Goal: Information Seeking & Learning: Learn about a topic

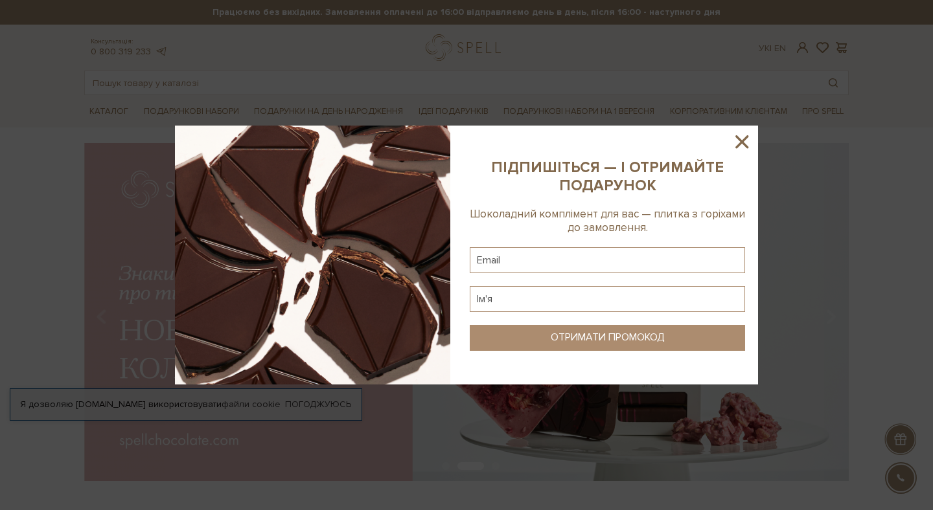
click at [740, 139] on icon at bounding box center [741, 141] width 13 height 13
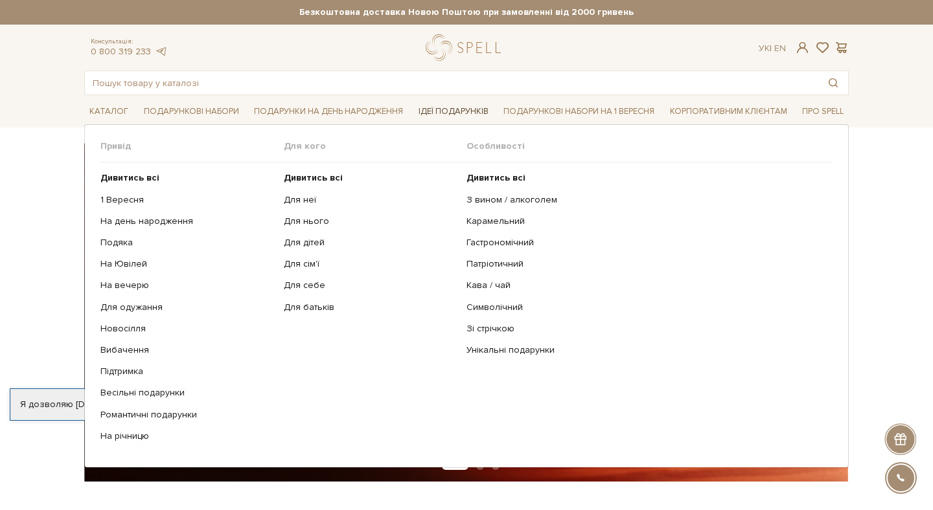
click at [444, 115] on link "Ідеї подарунків" at bounding box center [453, 112] width 80 height 20
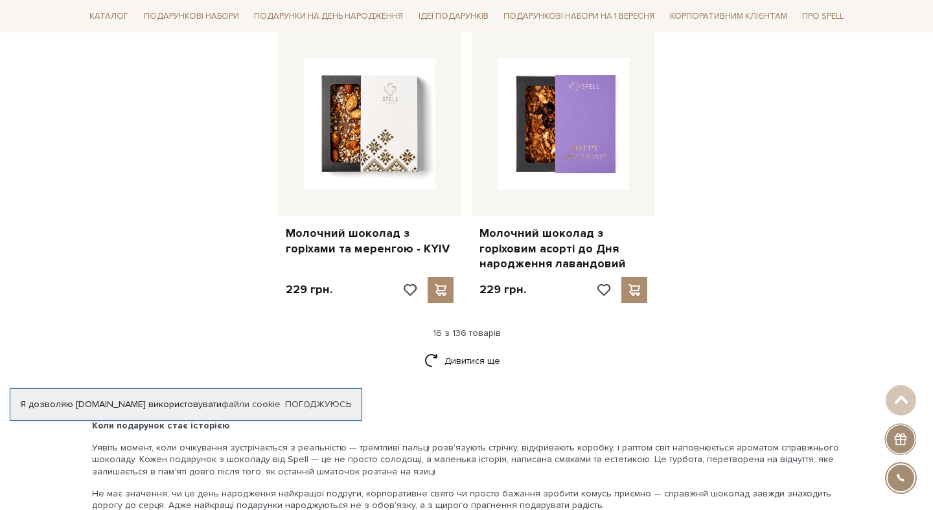
scroll to position [1639, 0]
click at [466, 350] on link "Дивитися ще" at bounding box center [466, 360] width 84 height 23
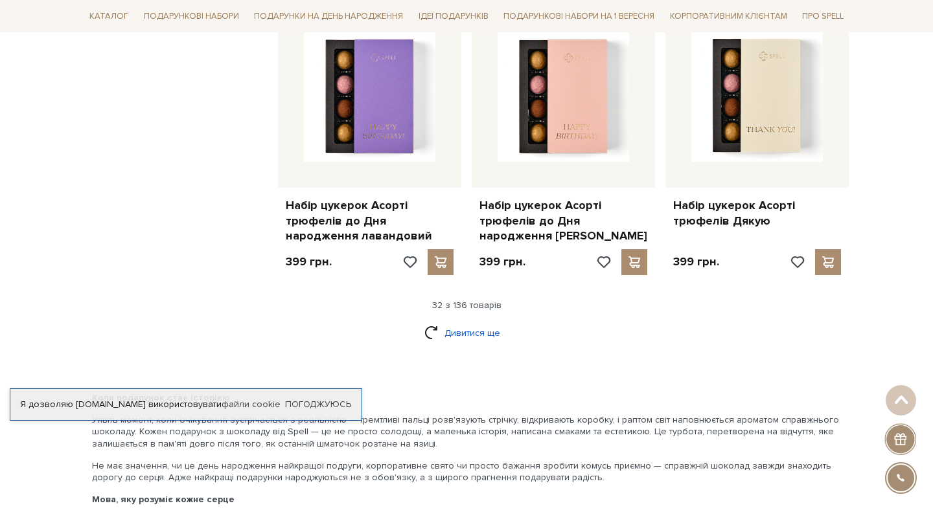
scroll to position [3118, 0]
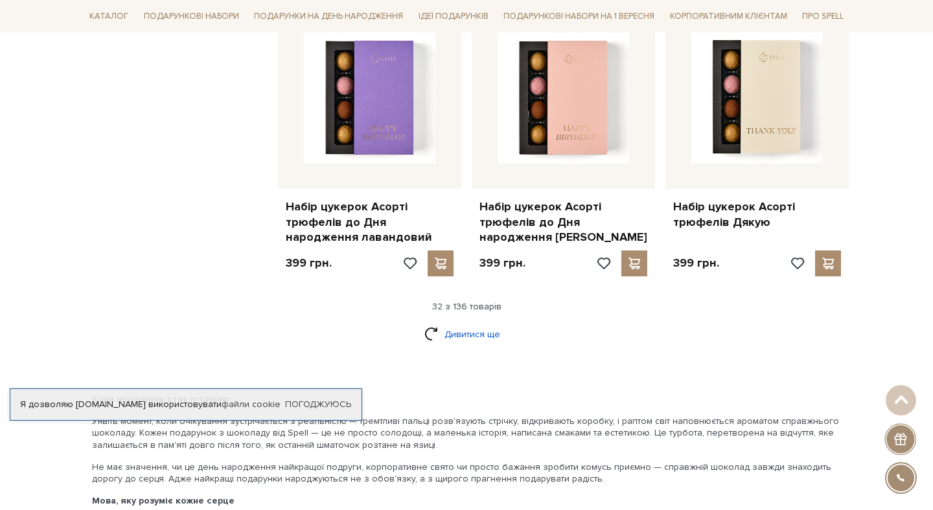
click at [471, 323] on link "Дивитися ще" at bounding box center [466, 334] width 84 height 23
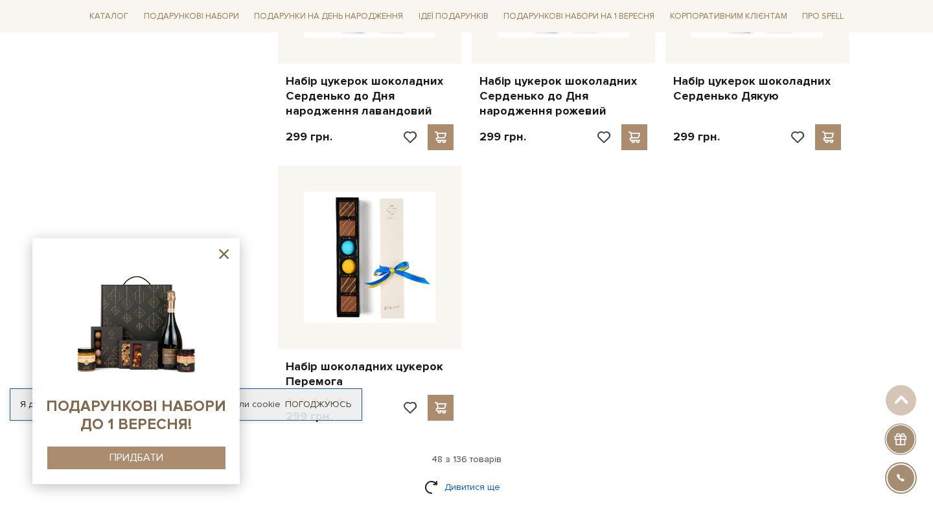
scroll to position [4669, 0]
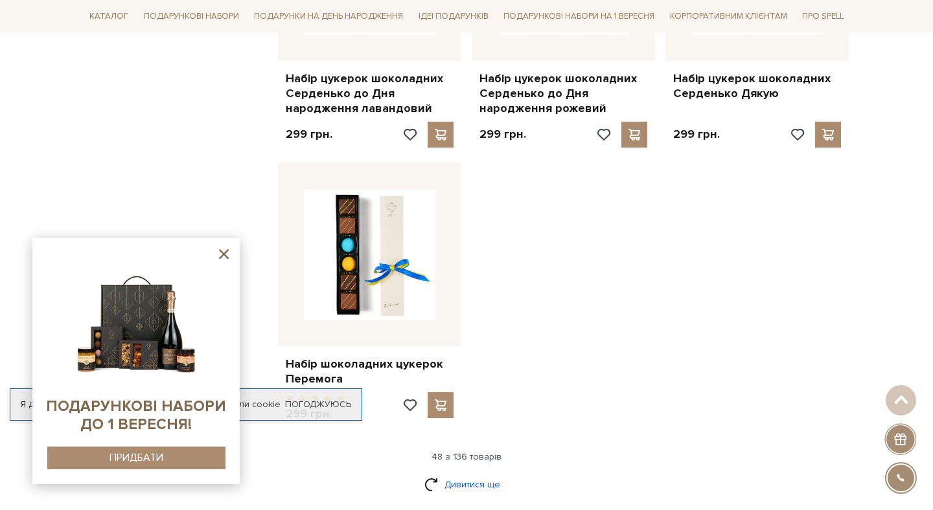
click at [484, 473] on link "Дивитися ще" at bounding box center [466, 484] width 84 height 23
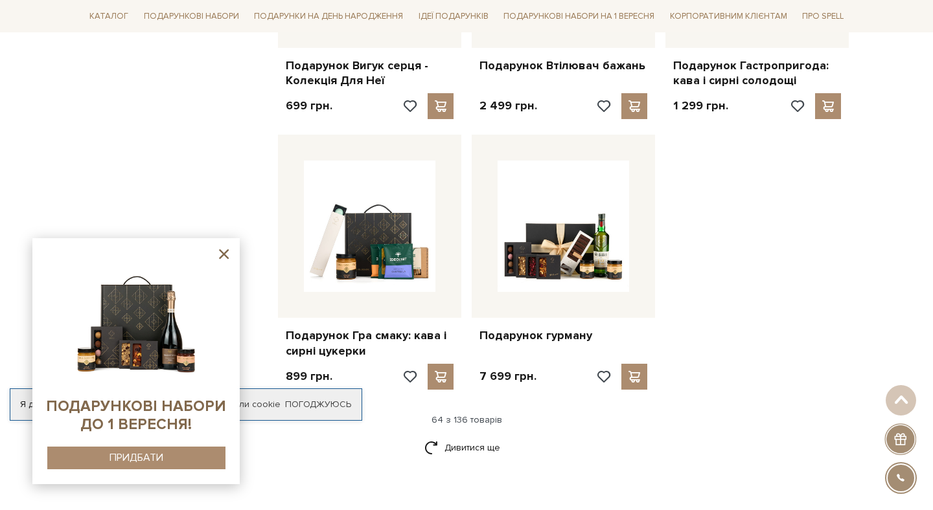
scroll to position [6214, 0]
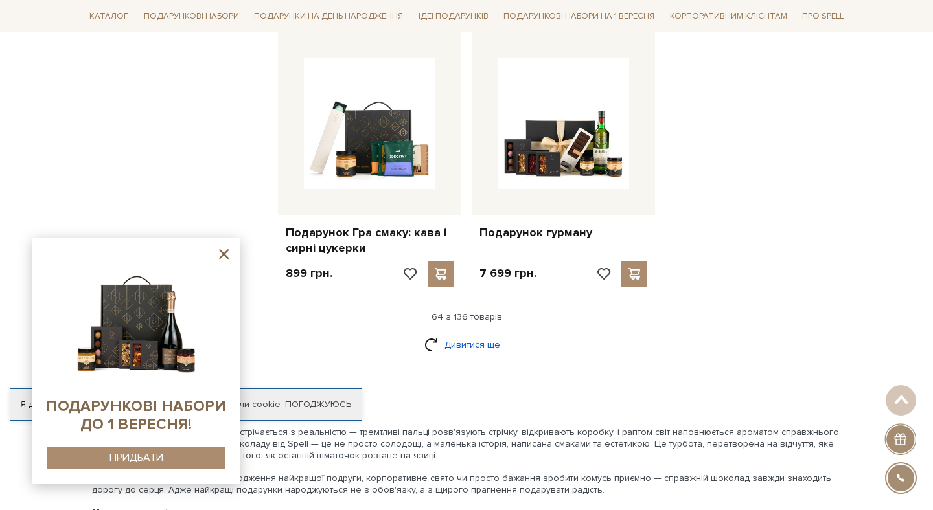
click at [470, 334] on link "Дивитися ще" at bounding box center [466, 345] width 84 height 23
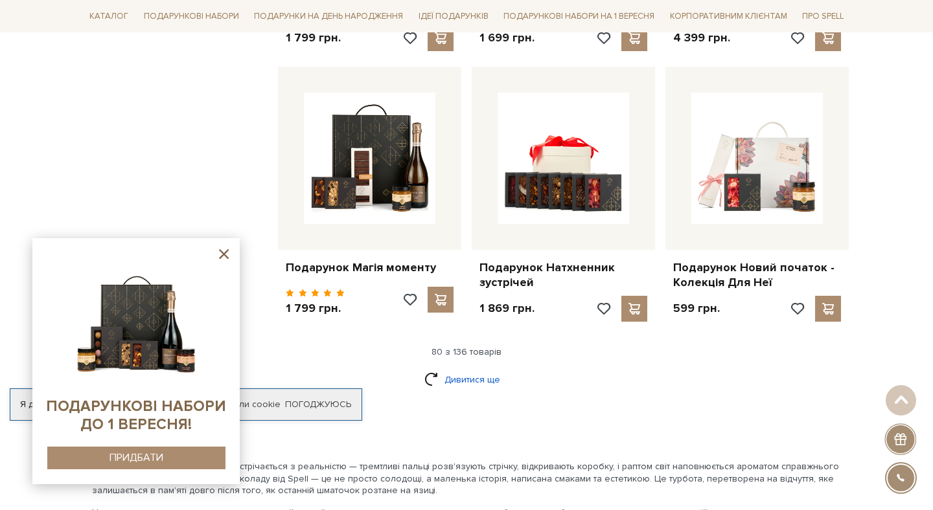
scroll to position [7532, 0]
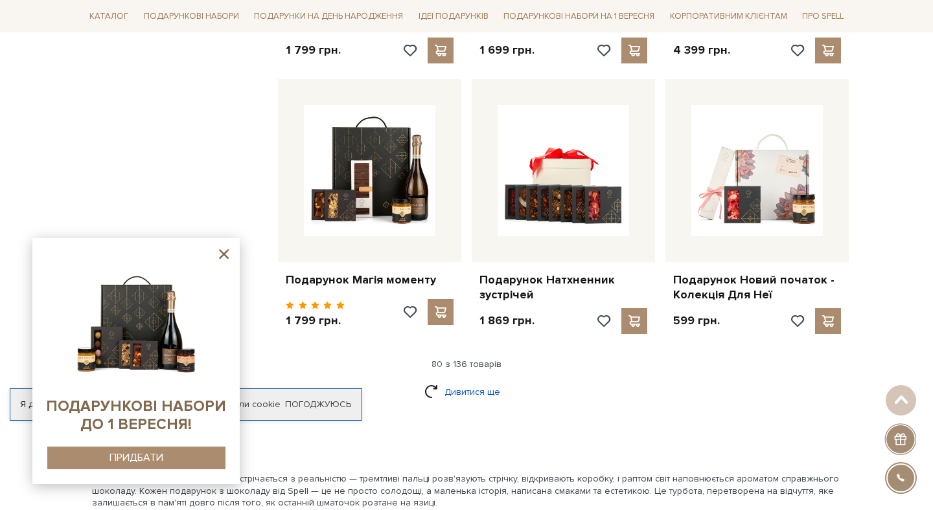
click at [472, 381] on link "Дивитися ще" at bounding box center [466, 392] width 84 height 23
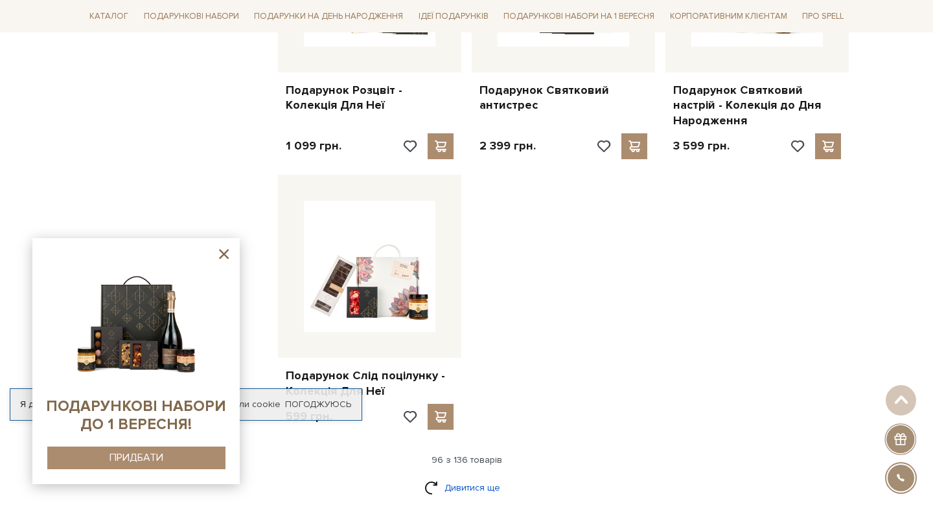
scroll to position [9070, 0]
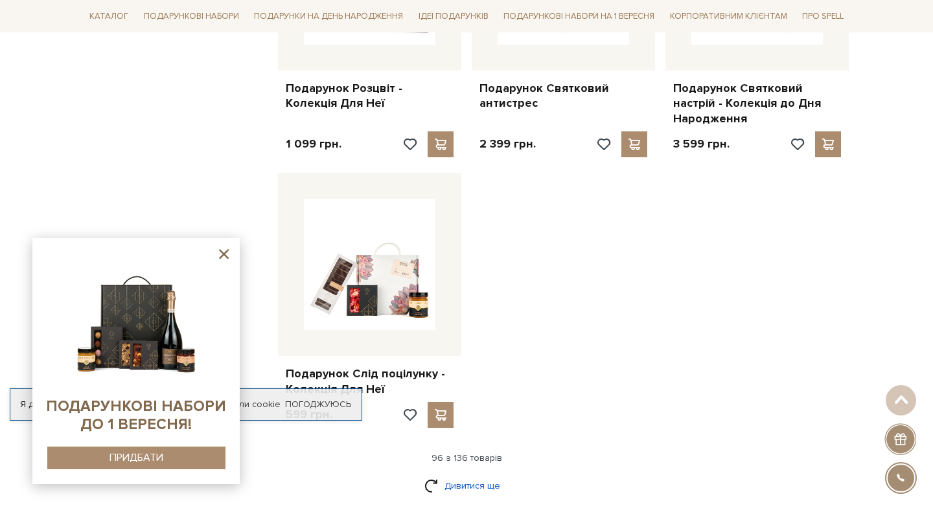
click at [467, 475] on link "Дивитися ще" at bounding box center [466, 486] width 84 height 23
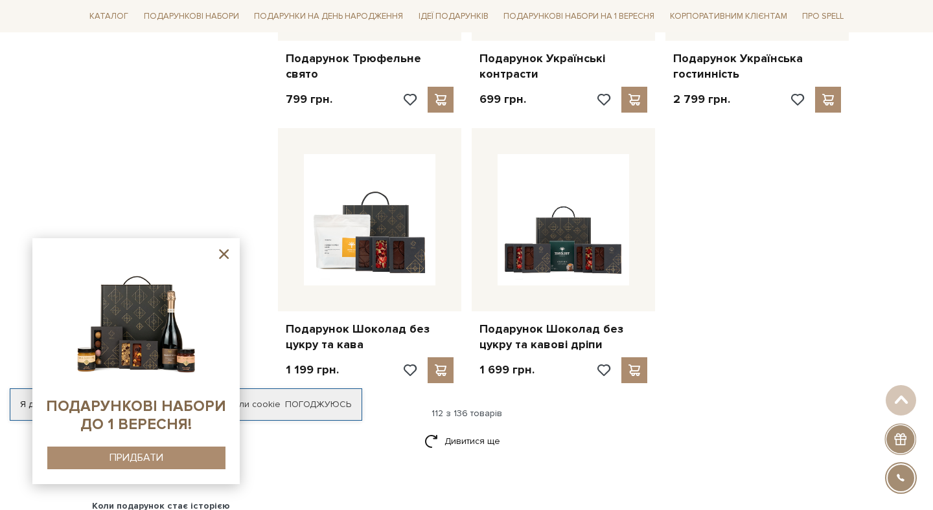
scroll to position [10508, 0]
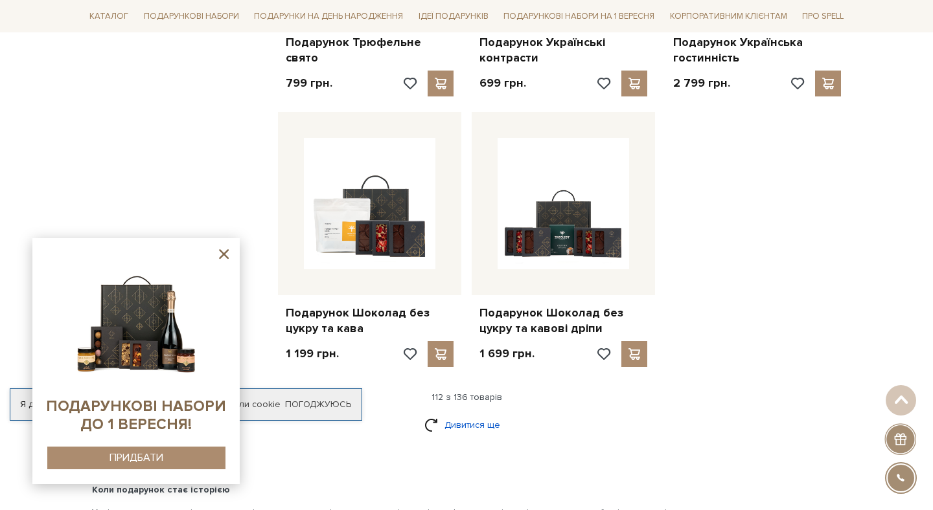
click at [476, 414] on link "Дивитися ще" at bounding box center [466, 425] width 84 height 23
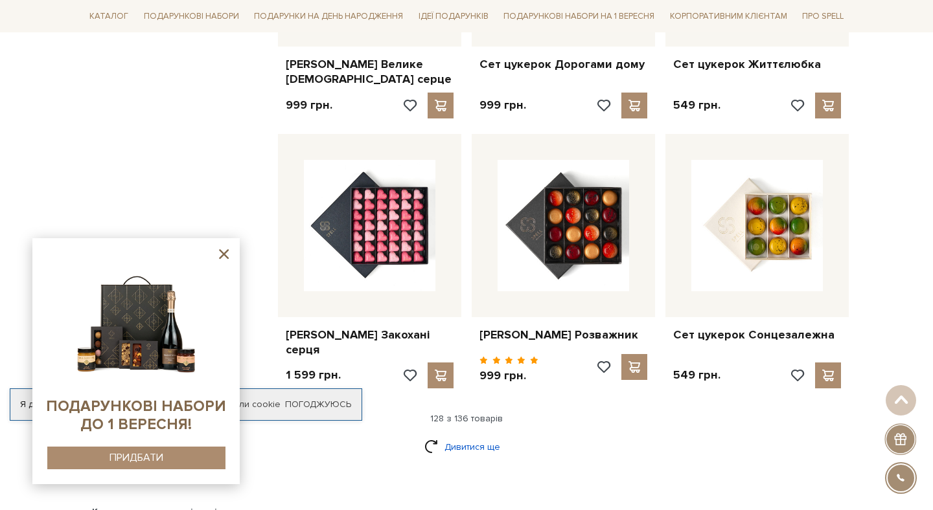
scroll to position [11878, 0]
click at [472, 437] on link "Дивитися ще" at bounding box center [466, 448] width 84 height 23
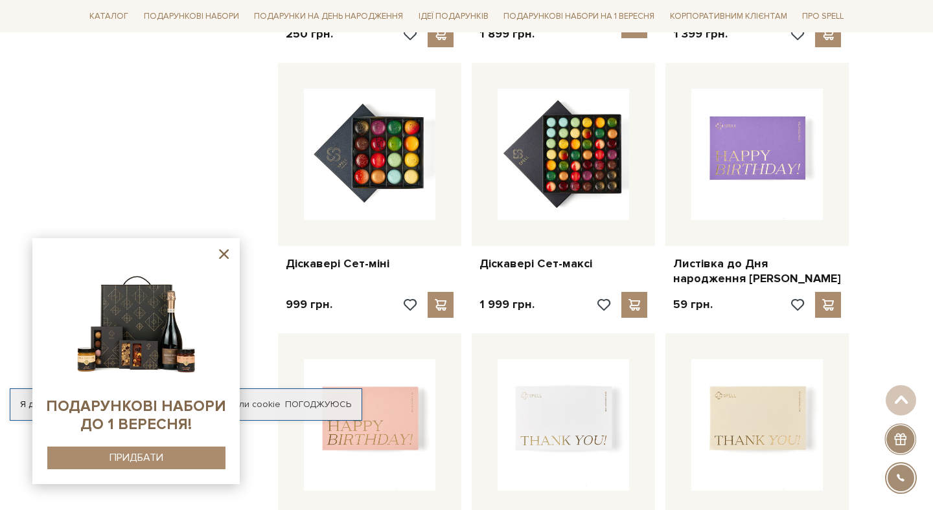
scroll to position [0, 0]
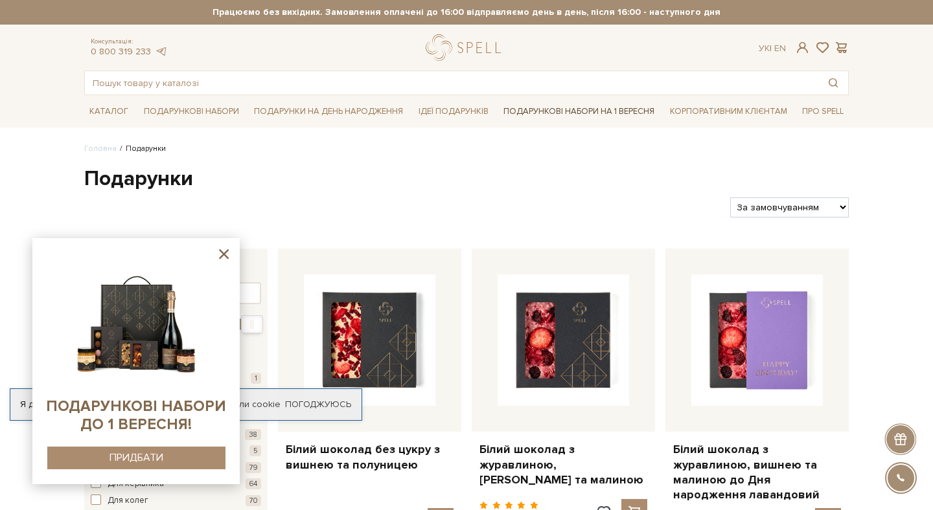
click at [620, 116] on link "Подарункові набори на 1 Вересня" at bounding box center [578, 111] width 161 height 22
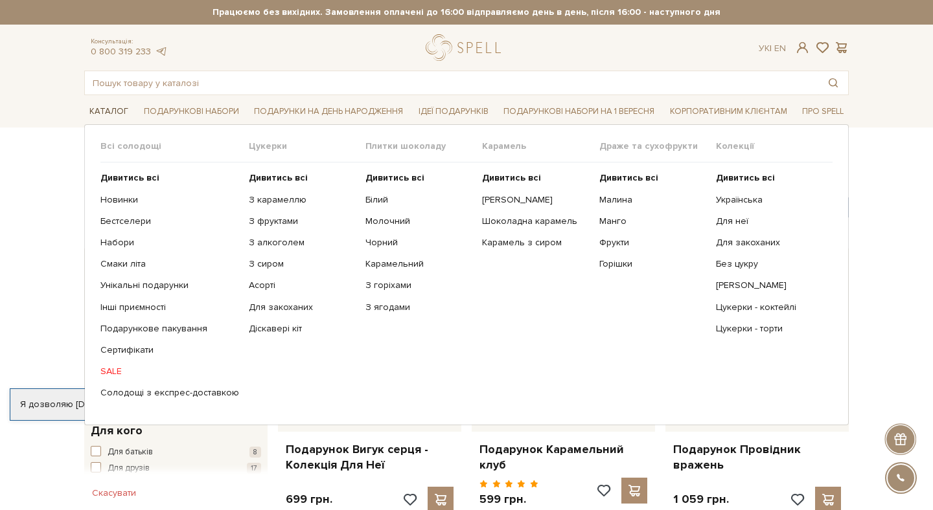
click at [116, 111] on link "Каталог" at bounding box center [108, 112] width 49 height 20
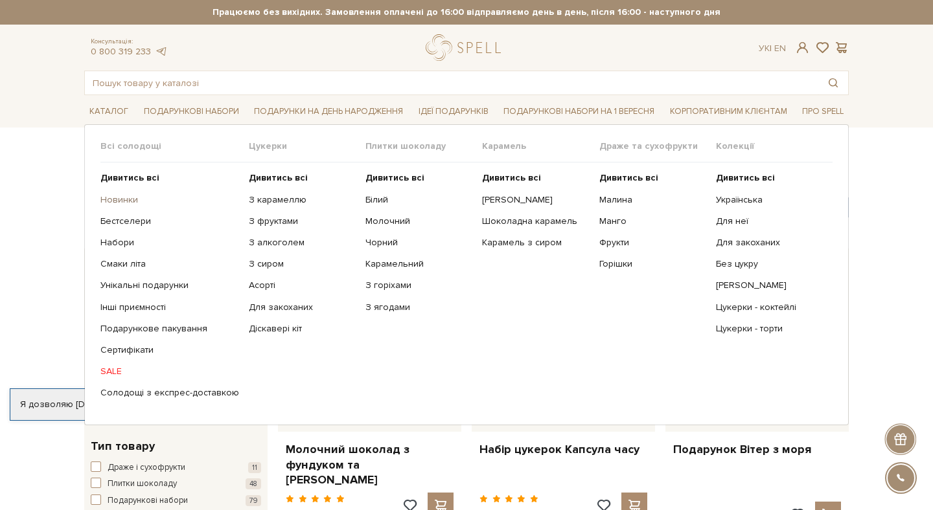
click at [127, 201] on link "Новинки" at bounding box center [169, 200] width 139 height 12
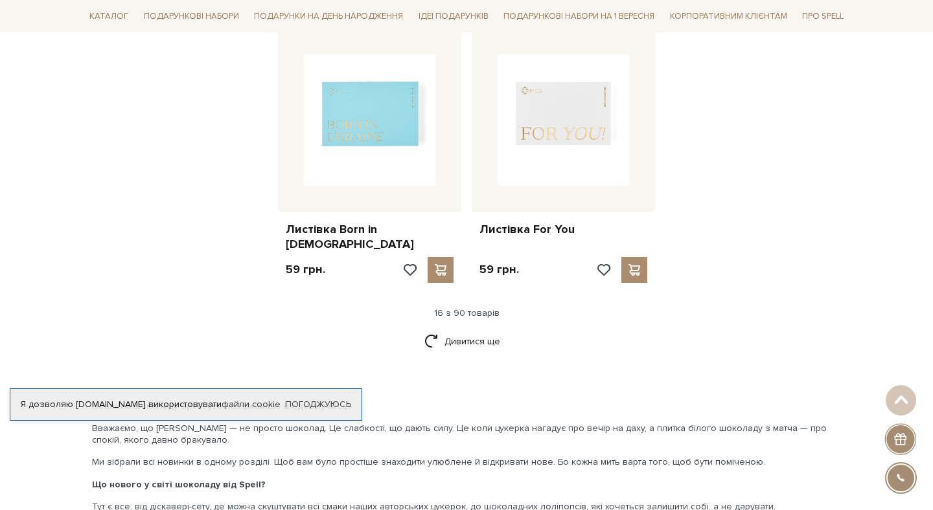
scroll to position [1590, 0]
click at [463, 330] on link "Дивитися ще" at bounding box center [466, 341] width 84 height 23
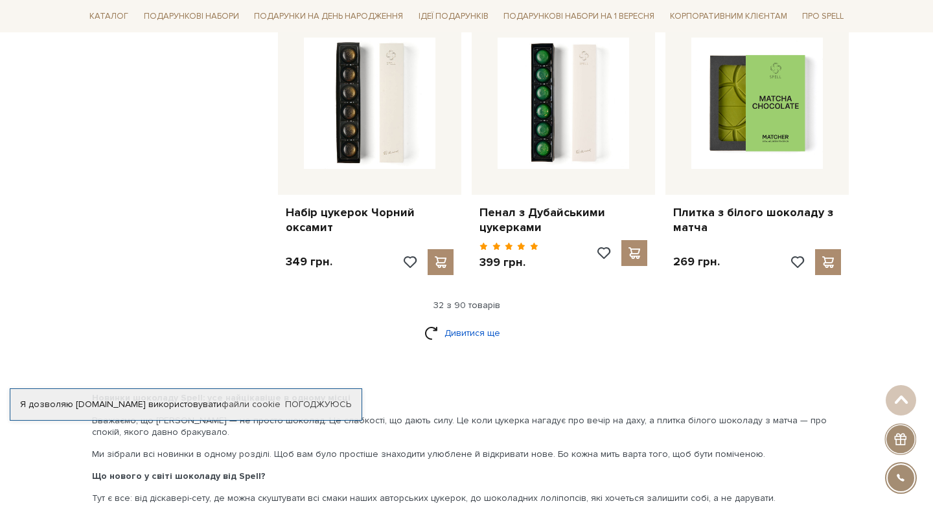
scroll to position [2960, 0]
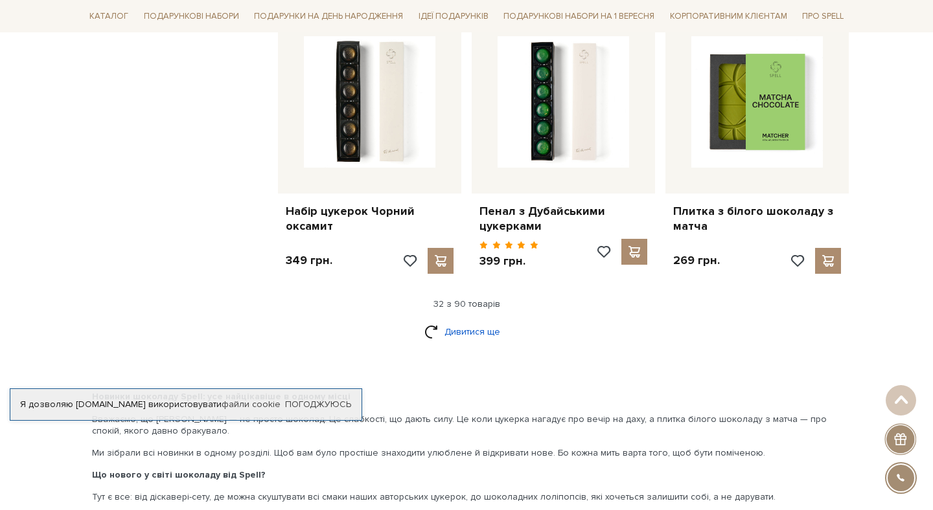
click at [466, 321] on link "Дивитися ще" at bounding box center [466, 332] width 84 height 23
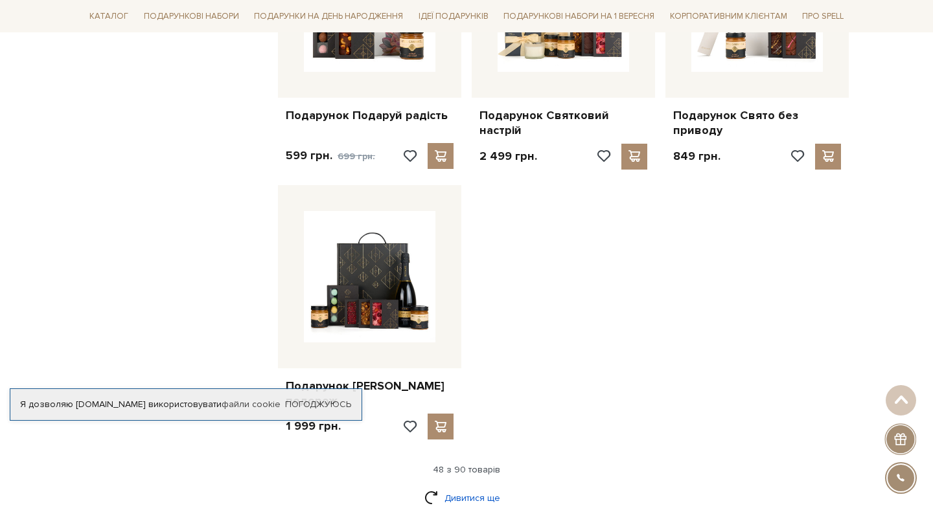
scroll to position [4412, 0]
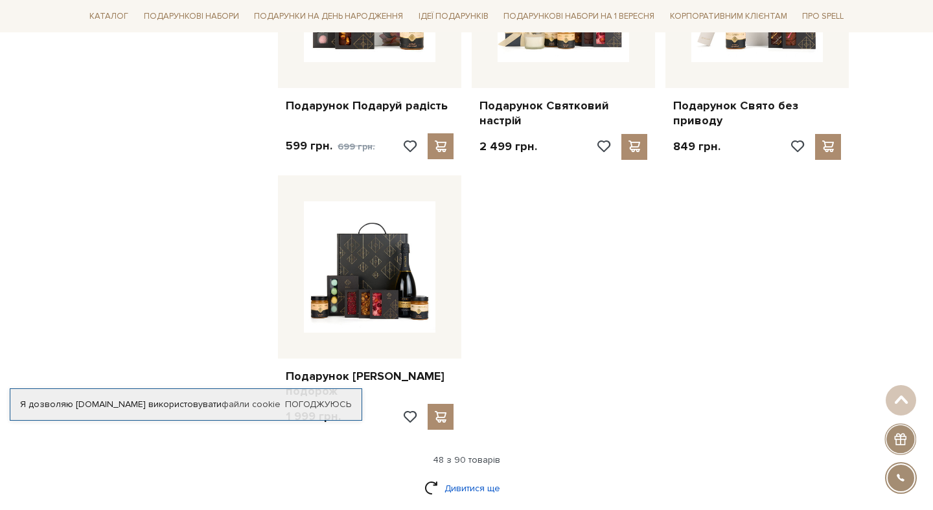
click at [467, 477] on link "Дивитися ще" at bounding box center [466, 488] width 84 height 23
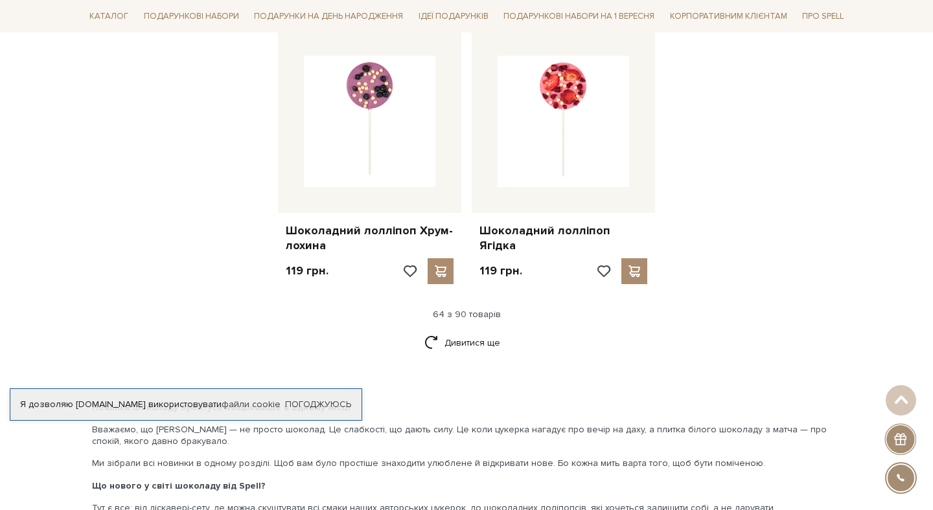
scroll to position [5916, 0]
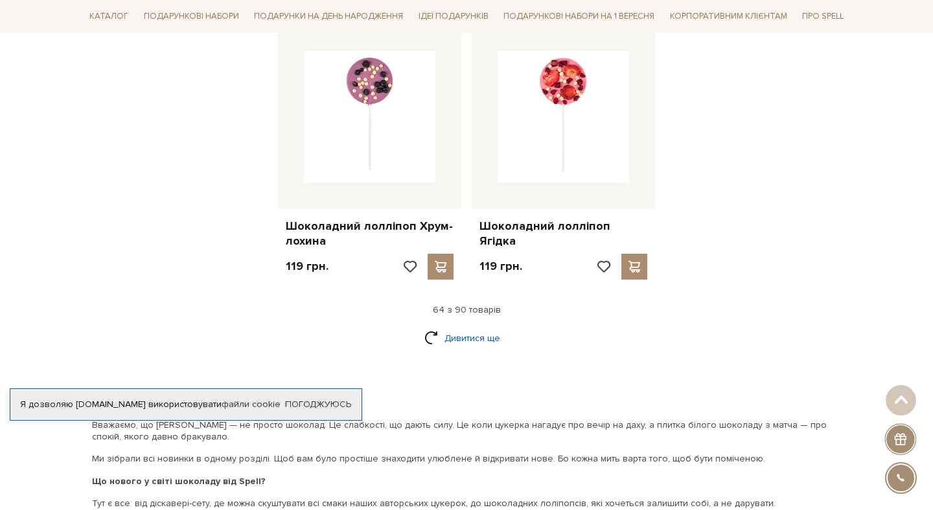
click at [490, 327] on link "Дивитися ще" at bounding box center [466, 338] width 84 height 23
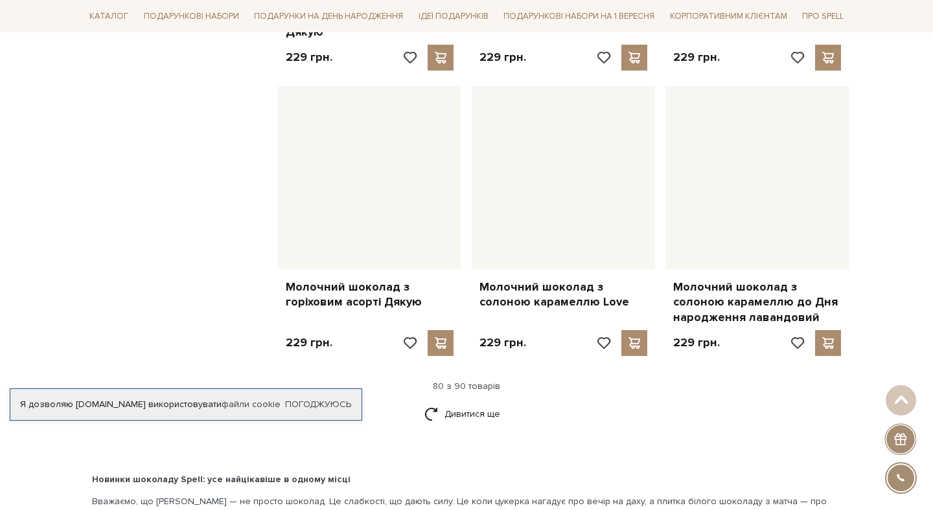
scroll to position [7323, 0]
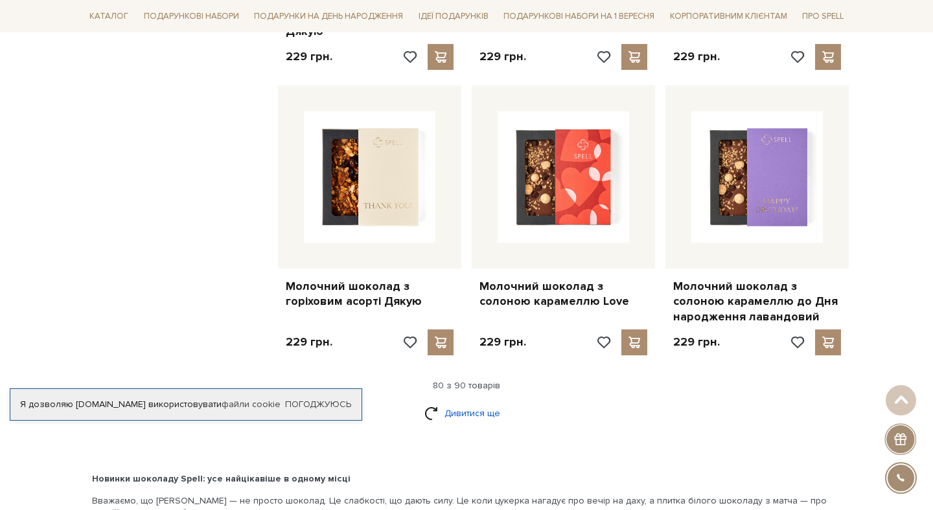
click at [484, 402] on link "Дивитися ще" at bounding box center [466, 413] width 84 height 23
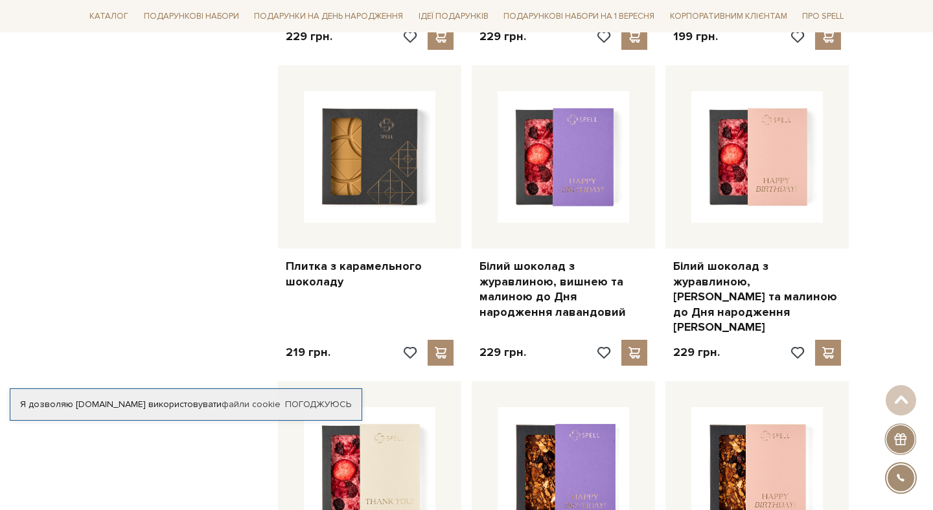
scroll to position [6727, 0]
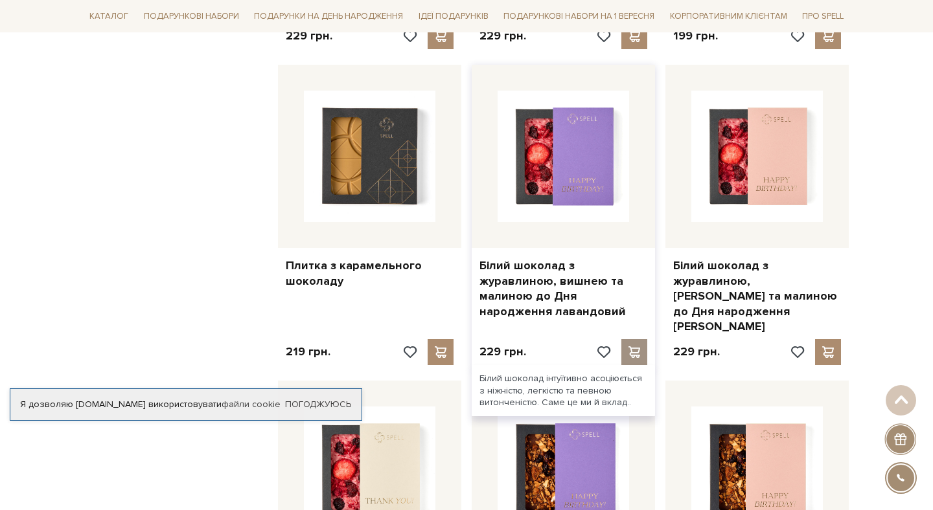
click at [635, 347] on span at bounding box center [634, 353] width 16 height 12
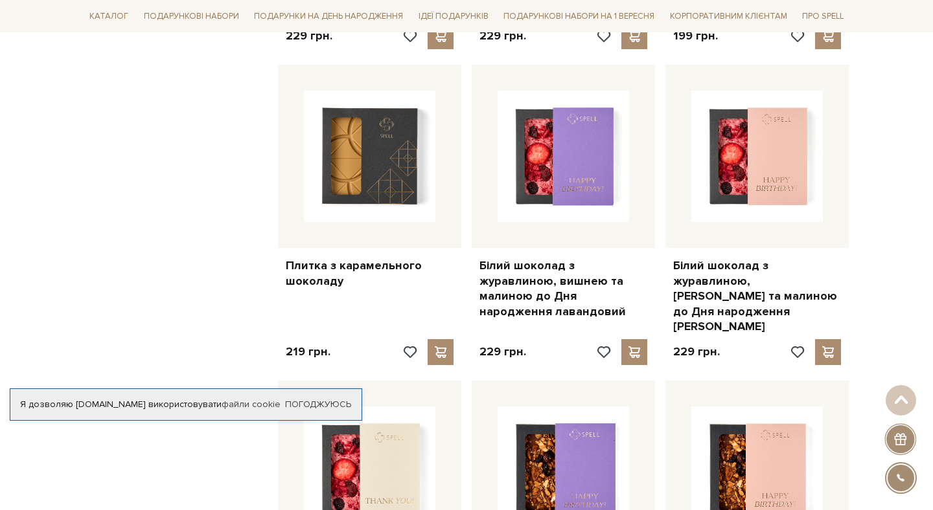
click at [652, 370] on div at bounding box center [466, 255] width 933 height 510
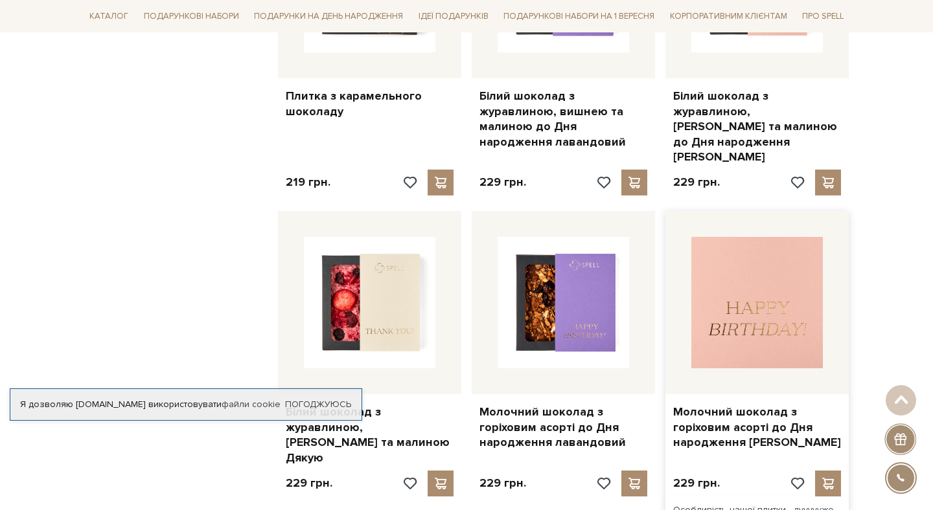
scroll to position [6900, 0]
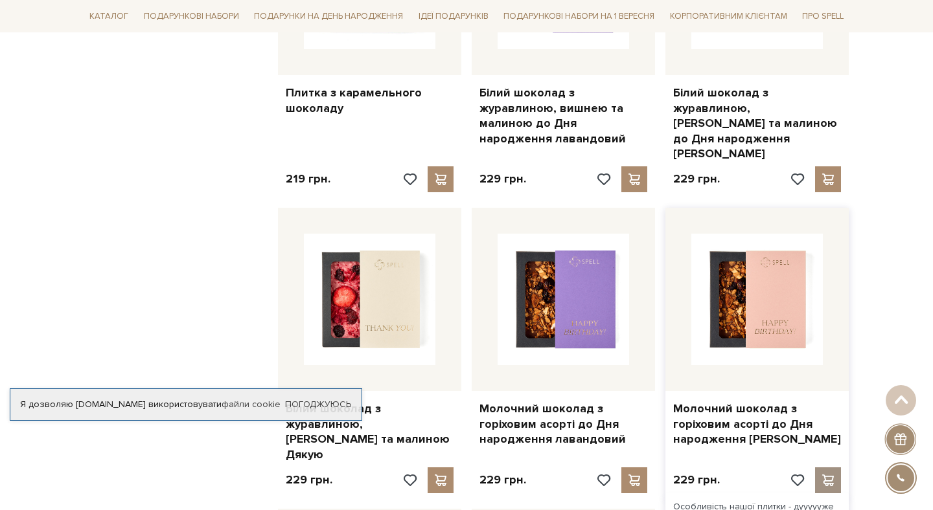
click at [828, 475] on span at bounding box center [827, 481] width 16 height 12
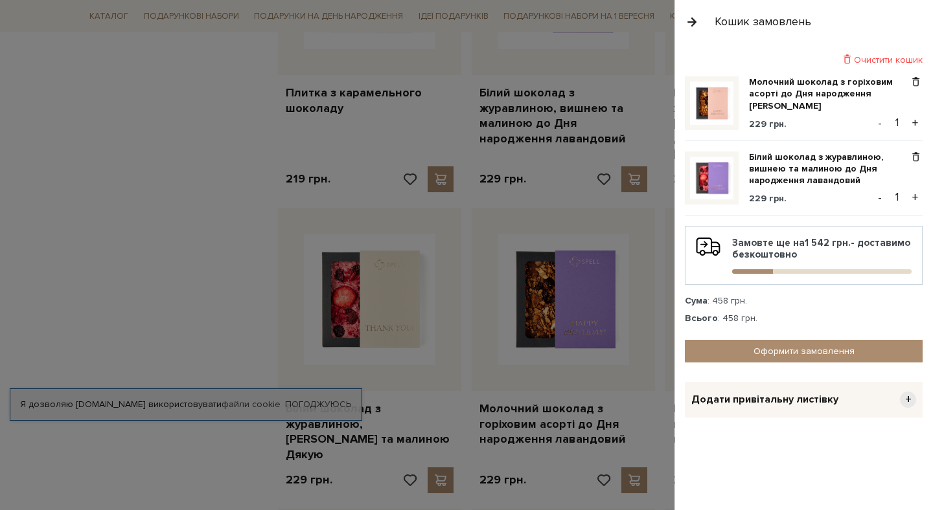
click at [661, 360] on div at bounding box center [466, 255] width 933 height 510
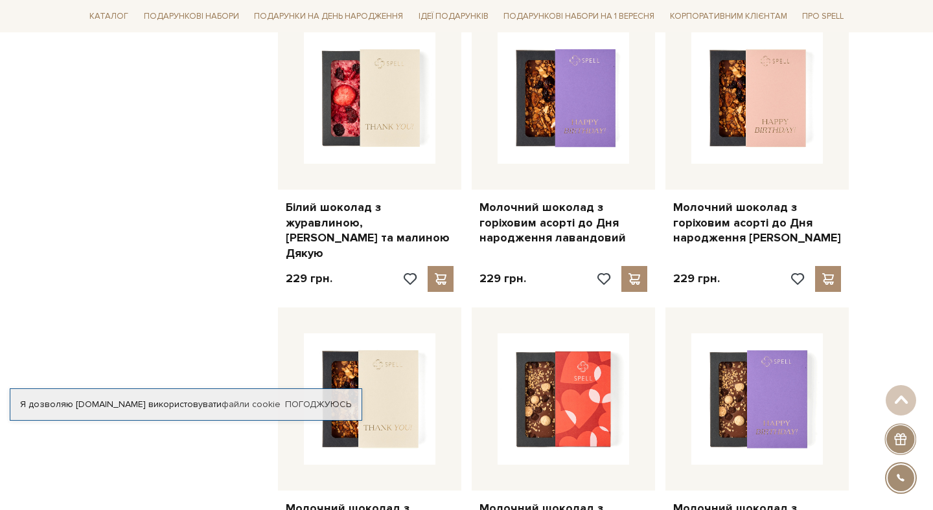
scroll to position [7106, 0]
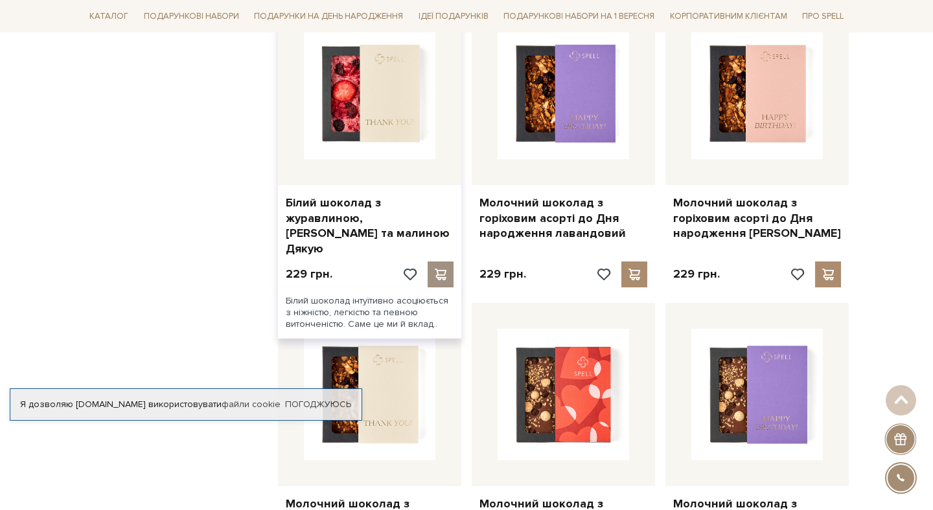
click at [443, 269] on span at bounding box center [440, 275] width 16 height 12
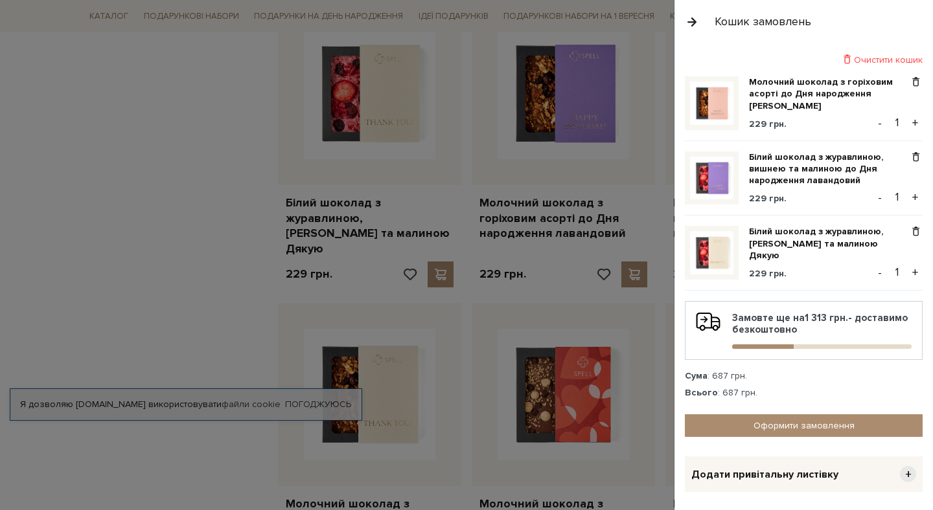
click at [457, 455] on div at bounding box center [466, 255] width 933 height 510
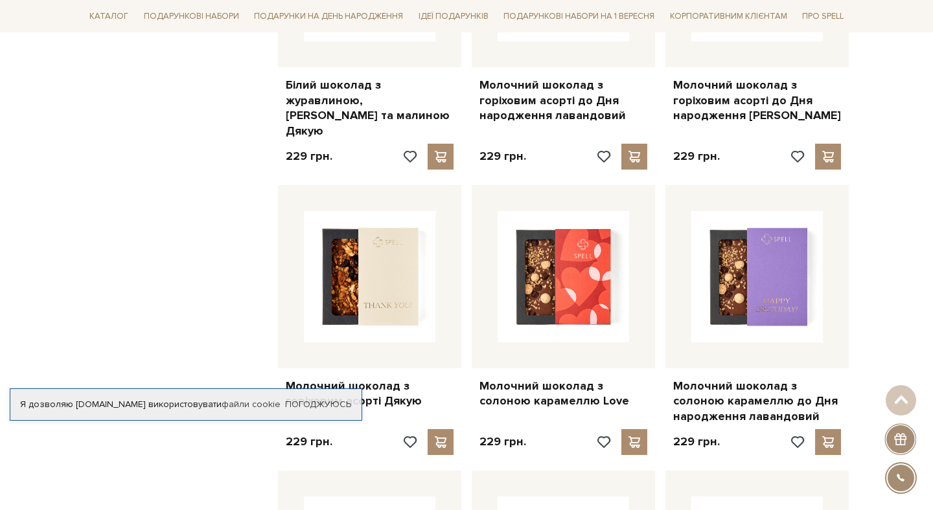
scroll to position [7232, 0]
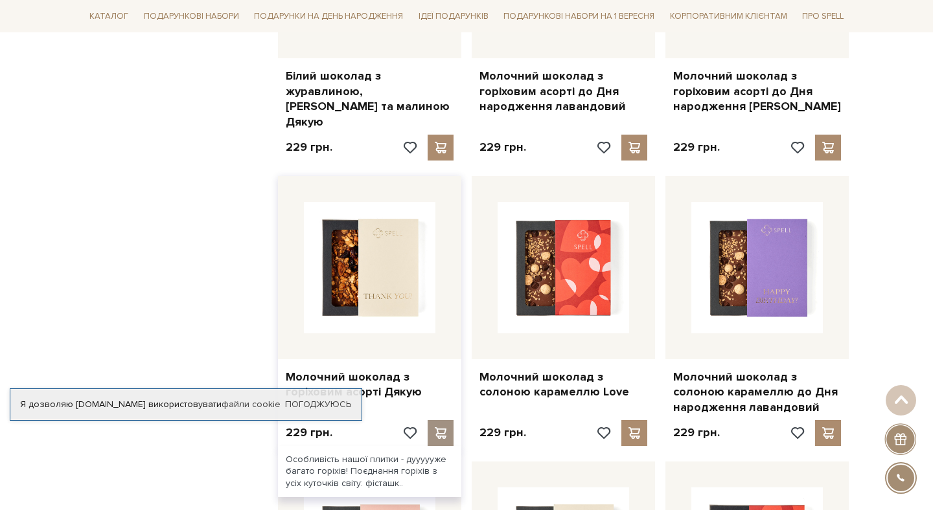
click at [442, 427] on span at bounding box center [440, 433] width 16 height 12
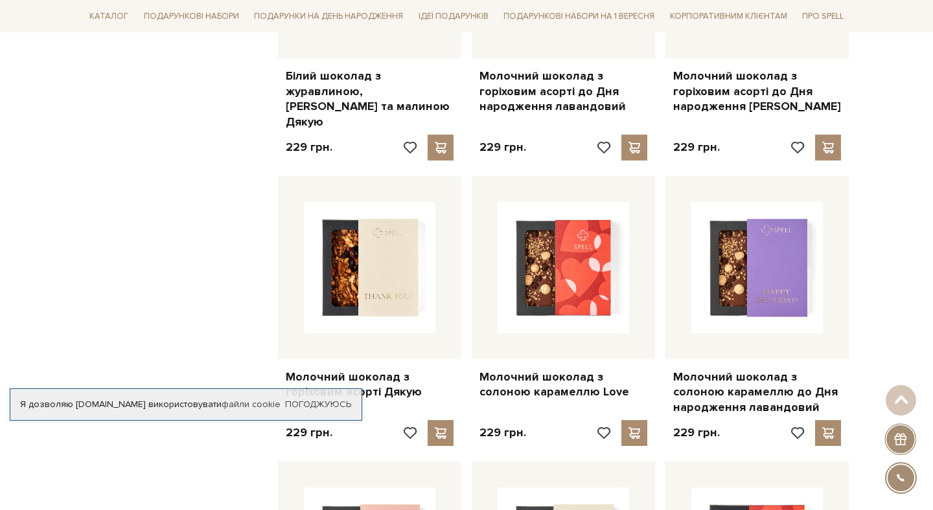
click at [467, 389] on div at bounding box center [466, 255] width 933 height 510
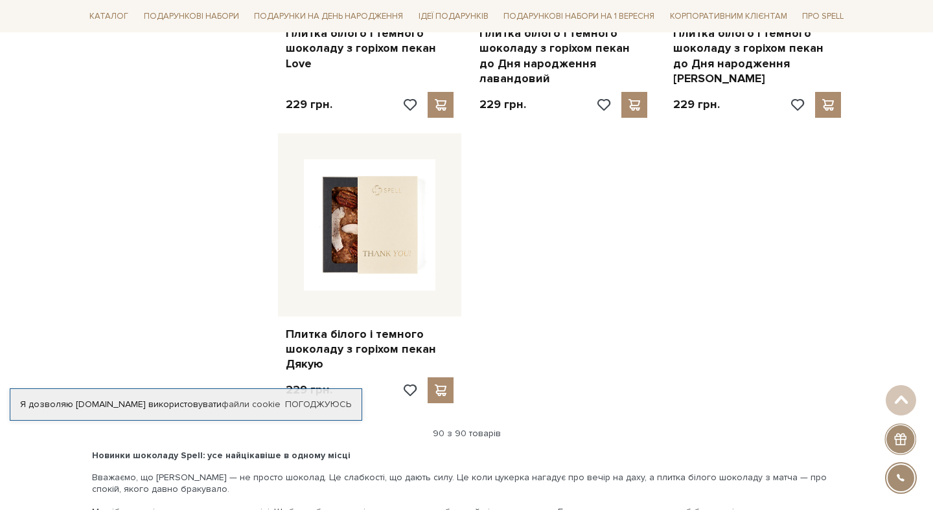
scroll to position [8453, 0]
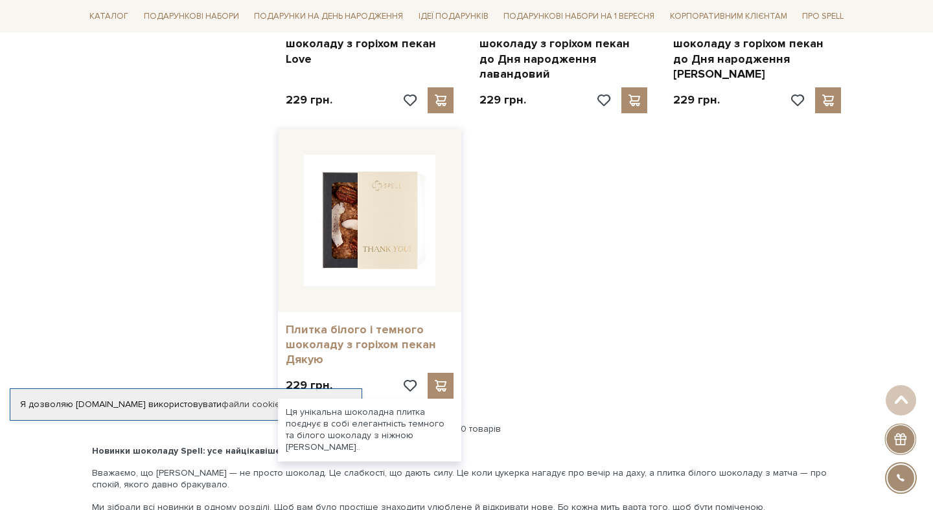
click at [375, 323] on link "Плитка білого і темного шоколаду з горіхом пекан Дякую" at bounding box center [370, 345] width 168 height 45
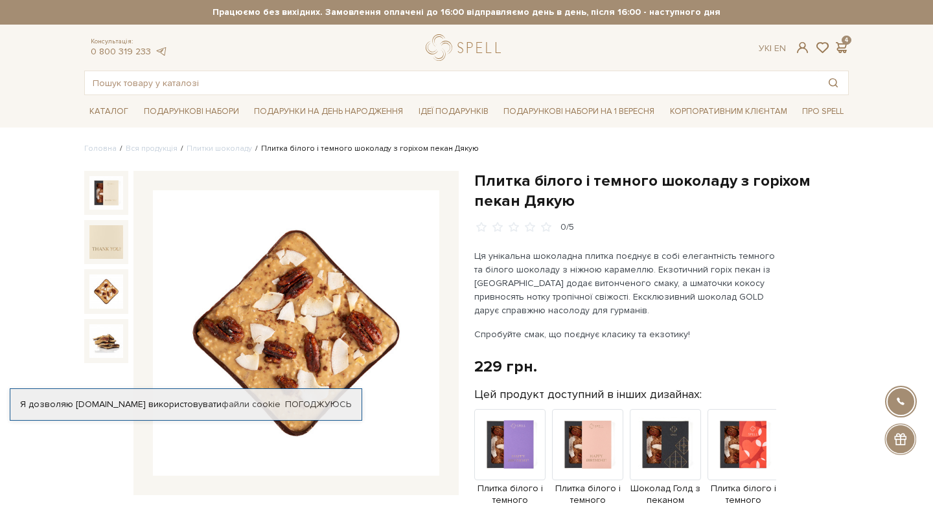
click at [111, 289] on img at bounding box center [106, 292] width 34 height 34
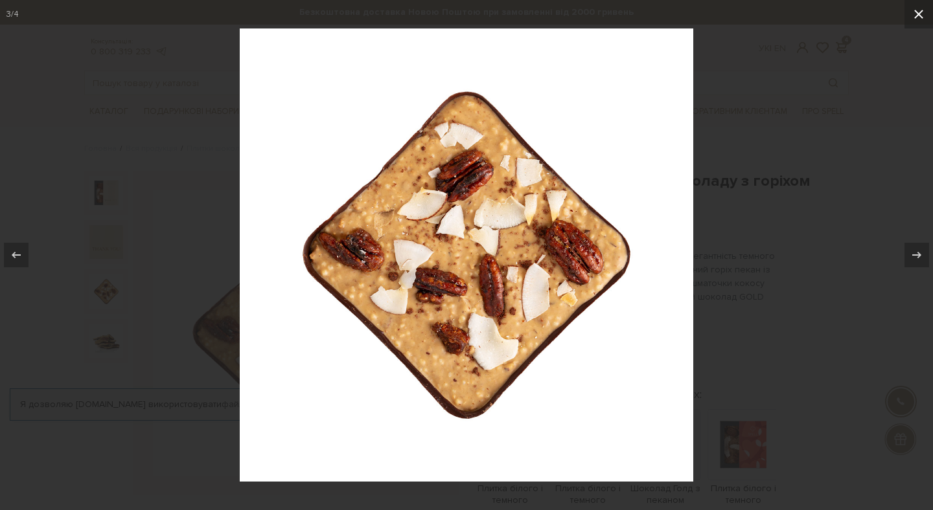
click at [920, 17] on icon at bounding box center [919, 14] width 16 height 16
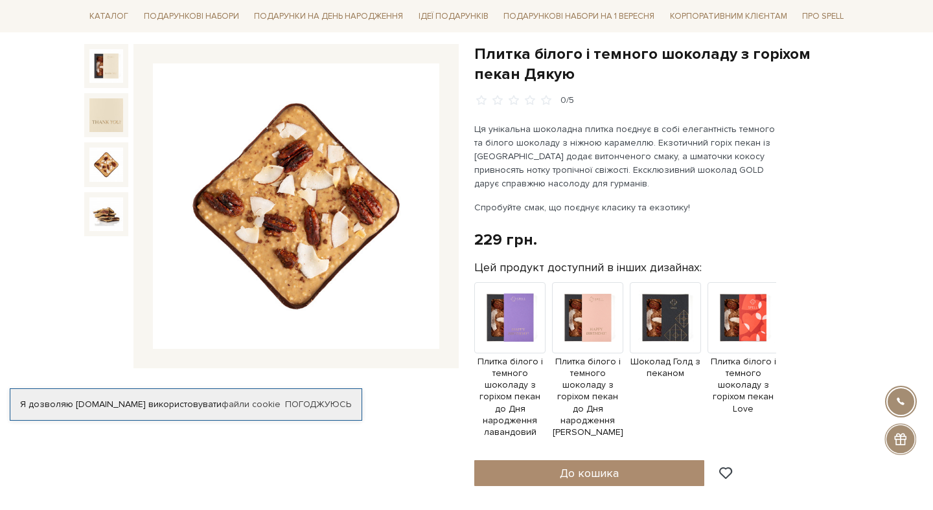
scroll to position [128, 0]
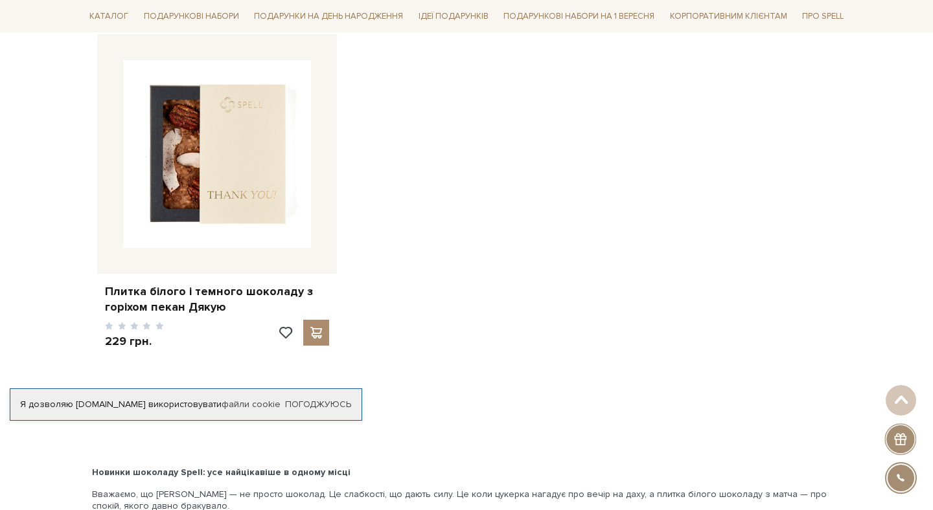
scroll to position [2023, 0]
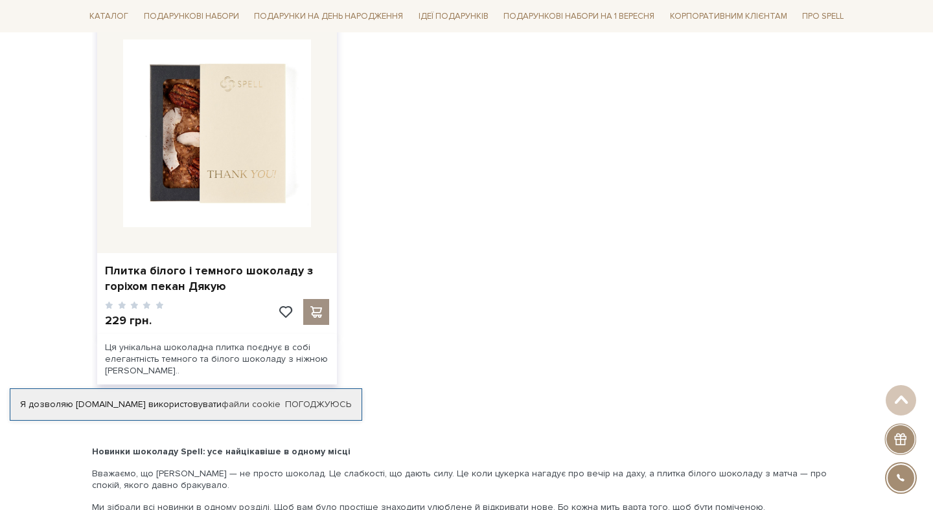
click at [319, 306] on span at bounding box center [316, 312] width 16 height 12
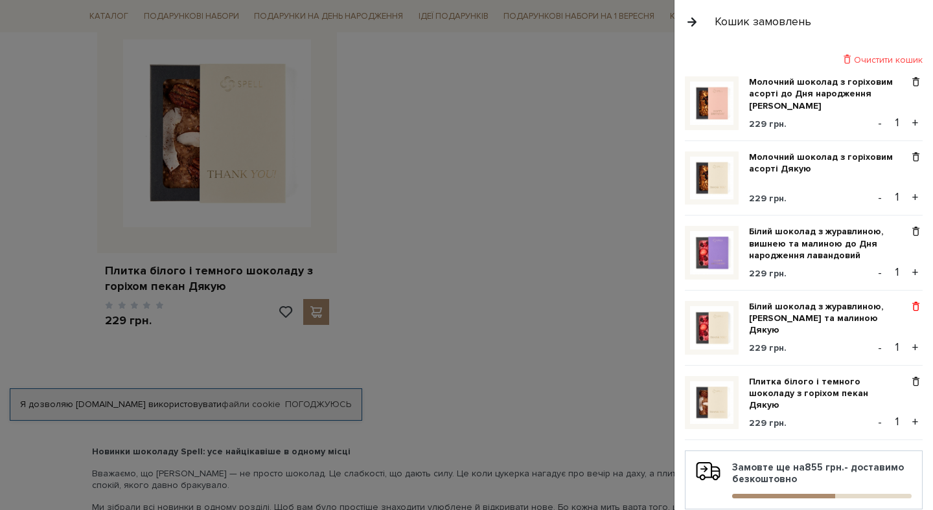
click at [913, 306] on span at bounding box center [916, 307] width 14 height 12
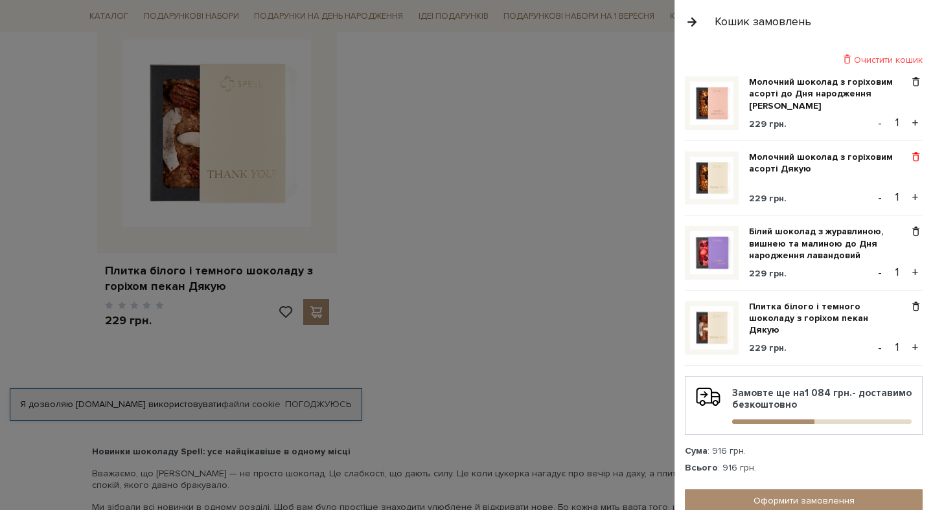
click at [920, 157] on span at bounding box center [916, 158] width 14 height 12
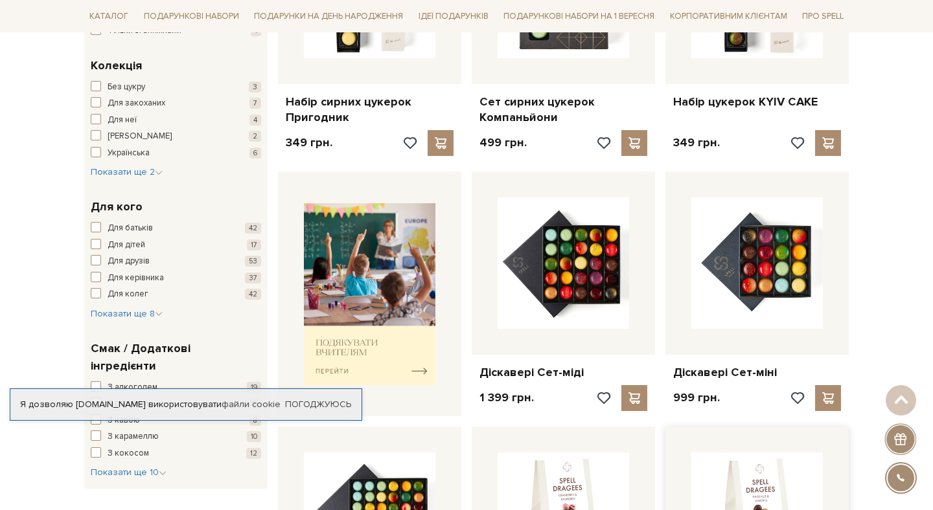
scroll to position [0, 0]
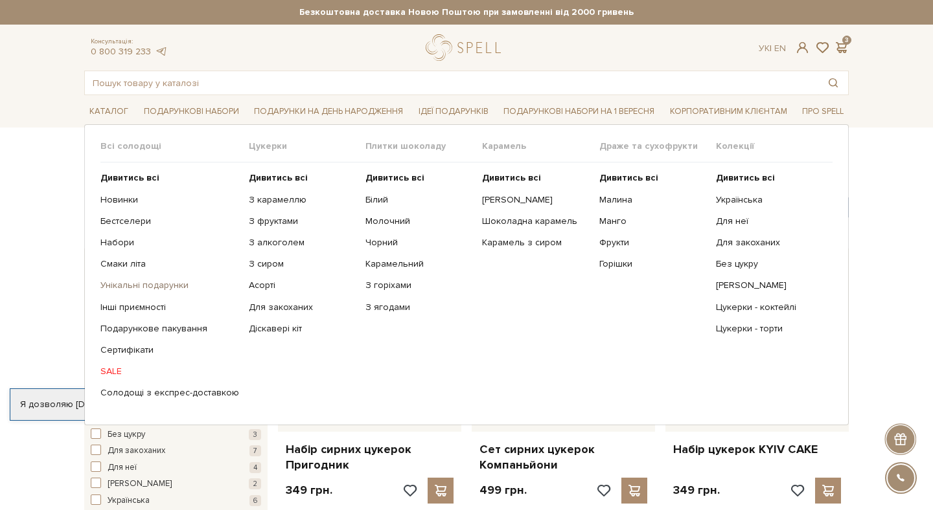
click at [128, 284] on link "Унікальні подарунки" at bounding box center [169, 286] width 139 height 12
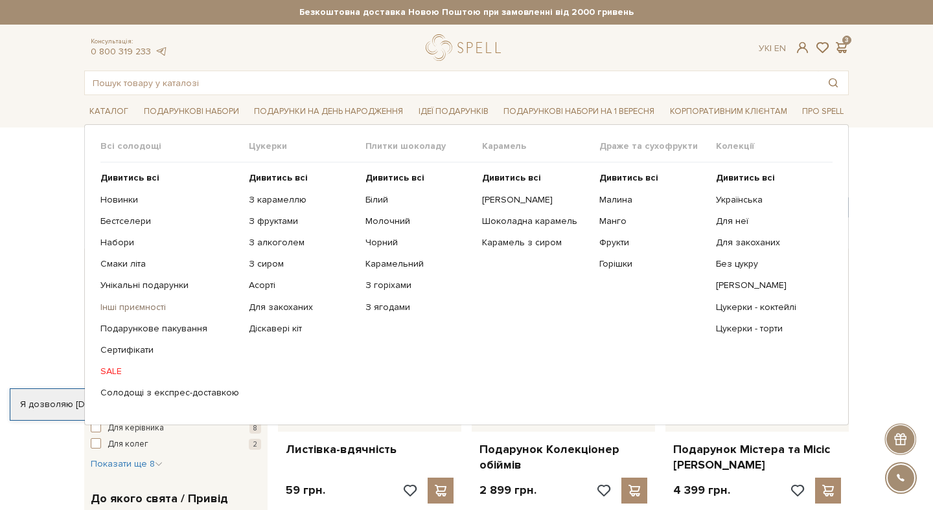
click at [122, 307] on link "Інші приємності" at bounding box center [169, 308] width 139 height 12
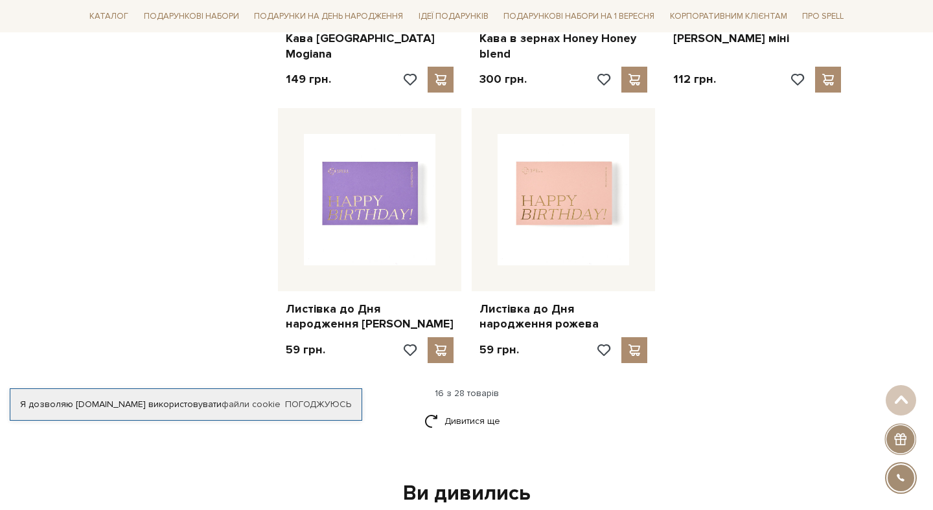
scroll to position [1523, 0]
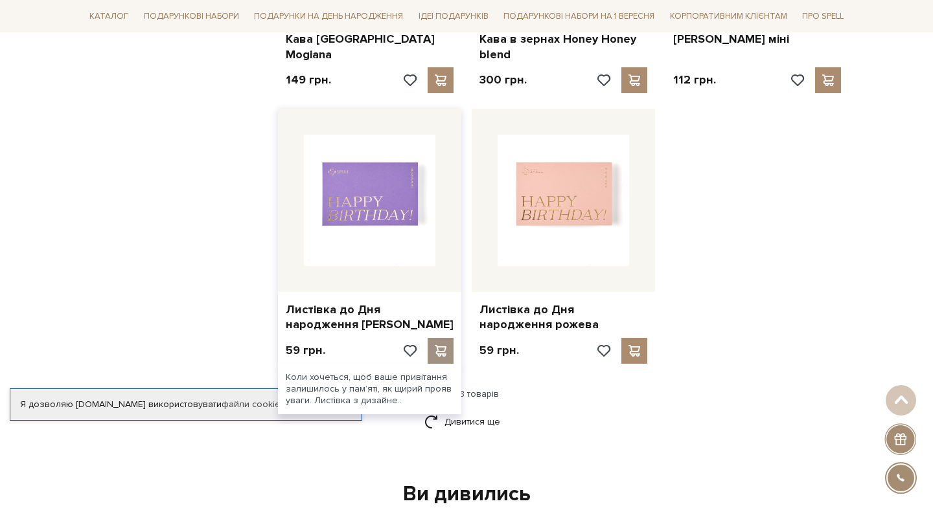
click at [446, 352] on span at bounding box center [440, 351] width 16 height 12
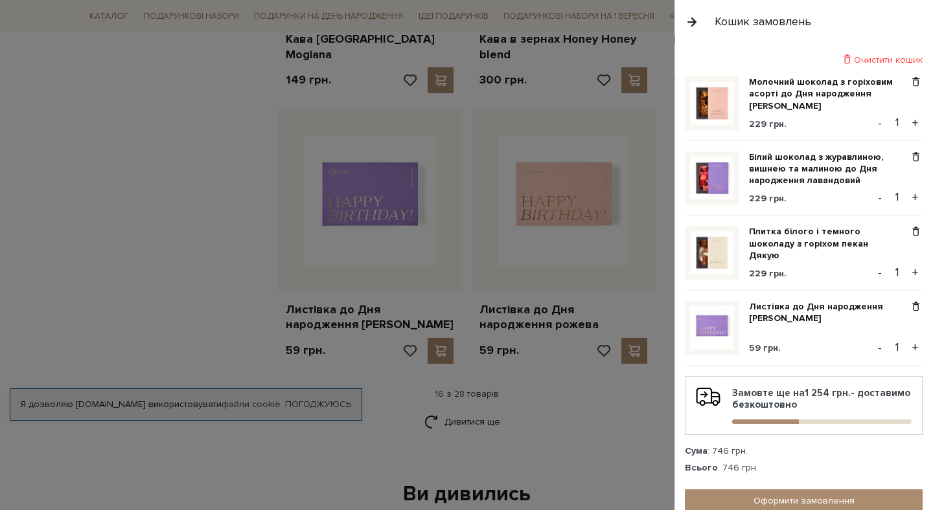
click at [190, 180] on div at bounding box center [466, 255] width 933 height 510
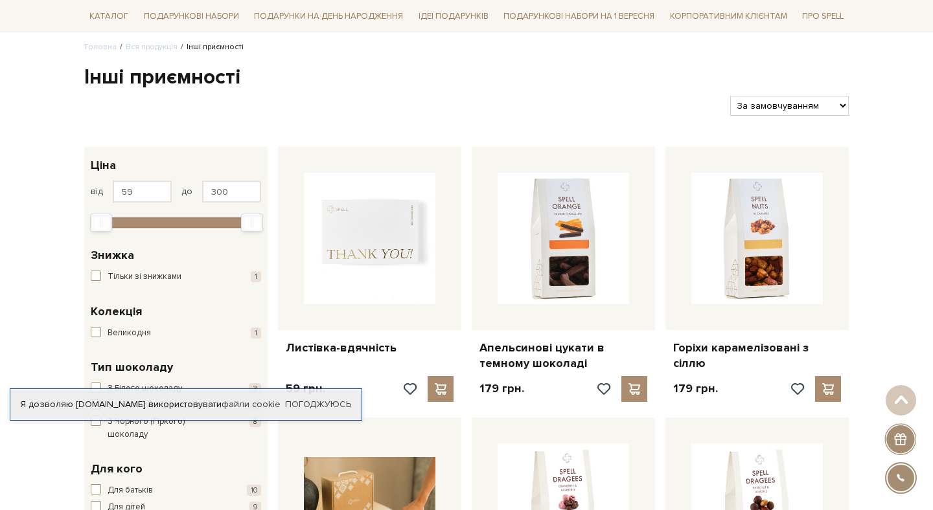
scroll to position [0, 0]
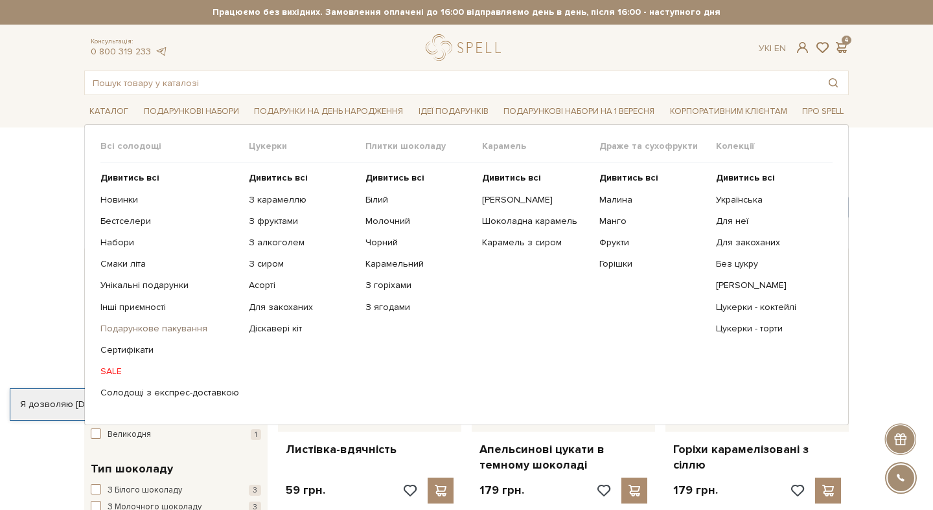
click at [141, 328] on link "Подарункове пакування" at bounding box center [169, 329] width 139 height 12
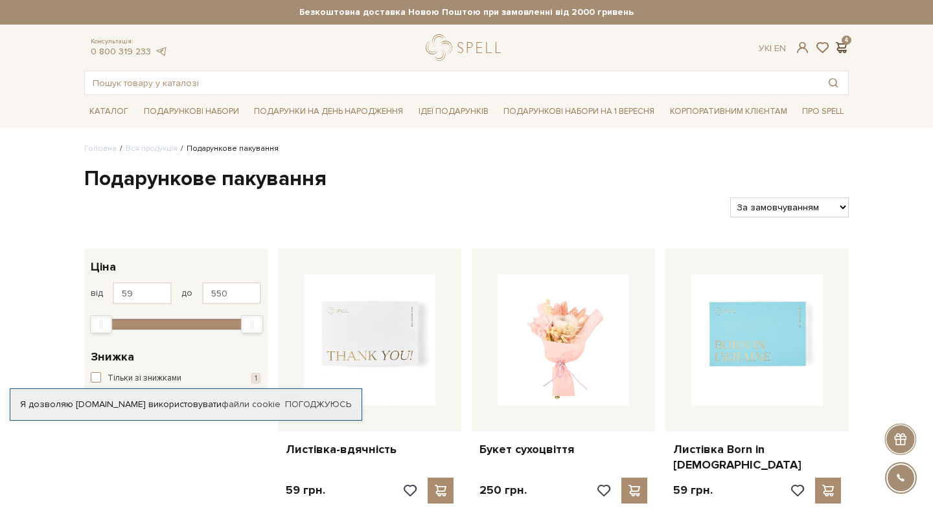
click at [843, 47] on span at bounding box center [841, 48] width 16 height 14
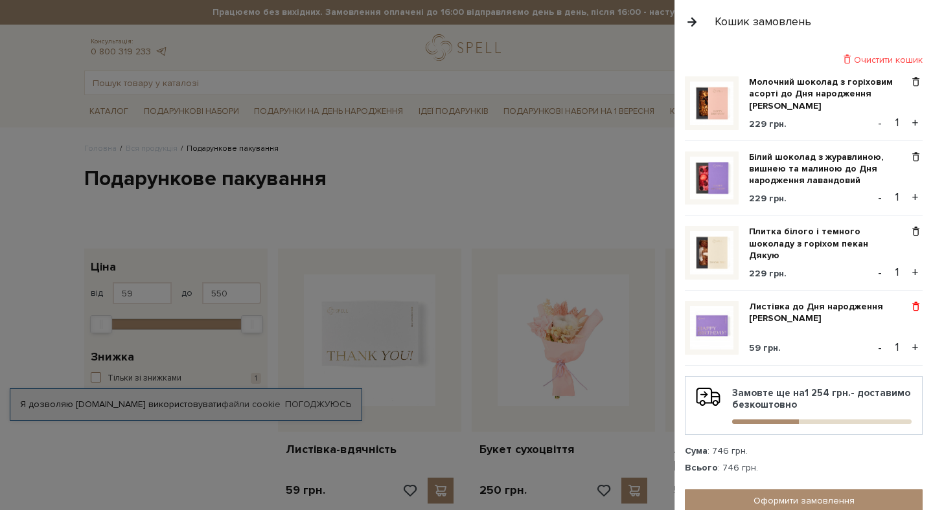
click at [916, 308] on span at bounding box center [916, 307] width 14 height 12
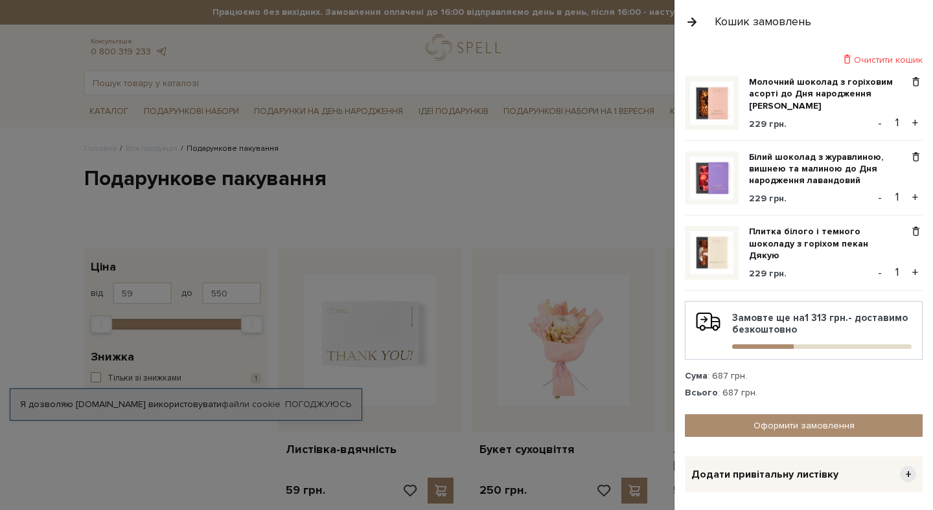
scroll to position [43, 0]
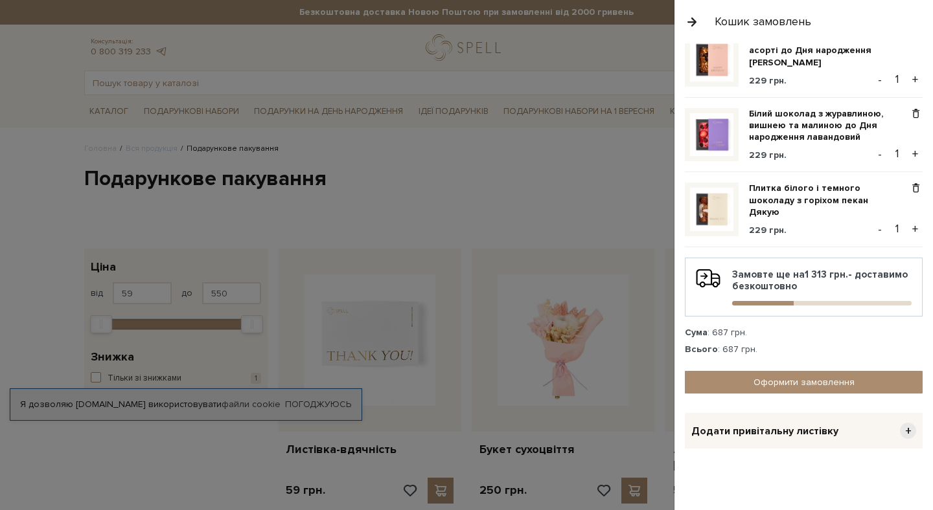
click at [573, 144] on div at bounding box center [466, 255] width 933 height 510
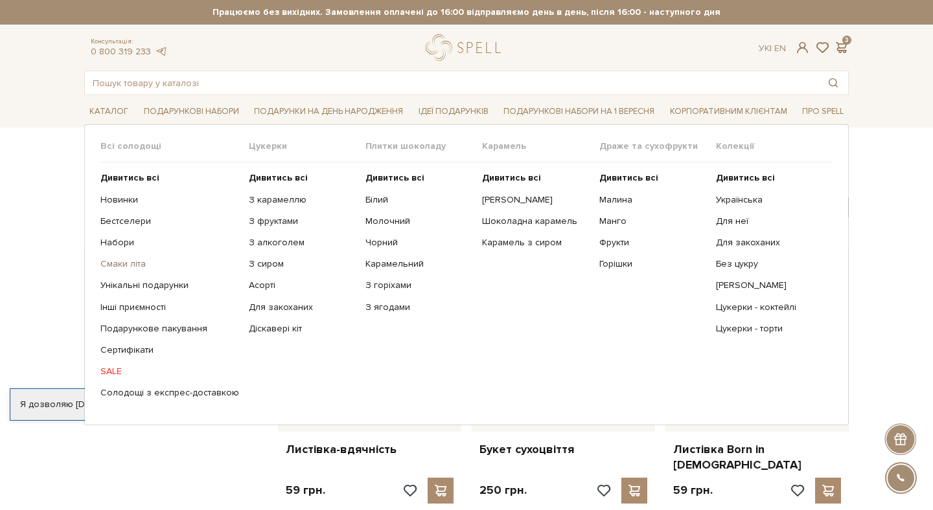
click at [126, 265] on link "Смаки літа" at bounding box center [169, 264] width 139 height 12
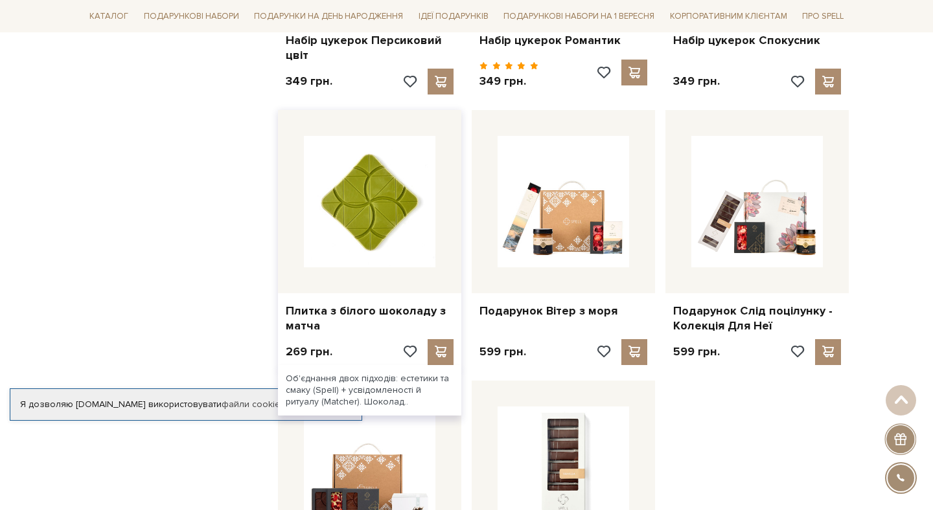
scroll to position [1157, 0]
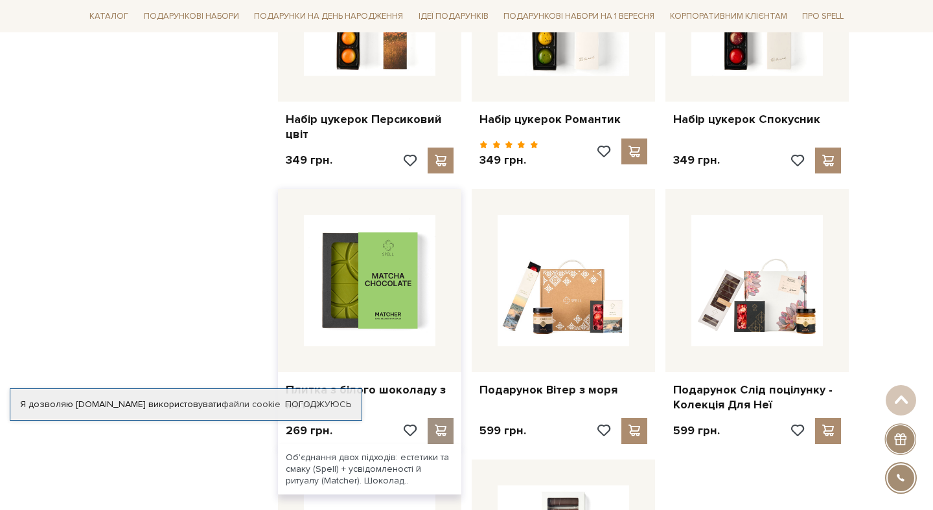
click at [438, 433] on span at bounding box center [440, 431] width 16 height 12
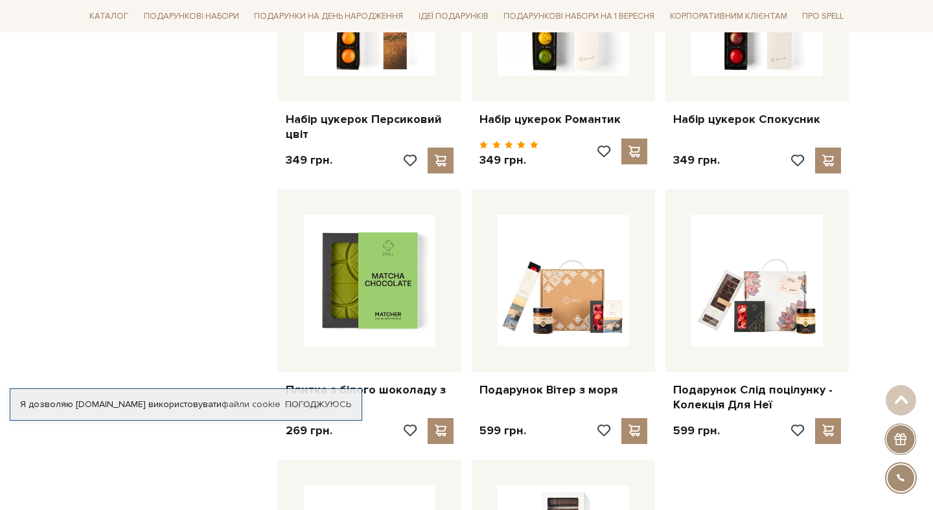
click at [216, 234] on div at bounding box center [466, 255] width 933 height 510
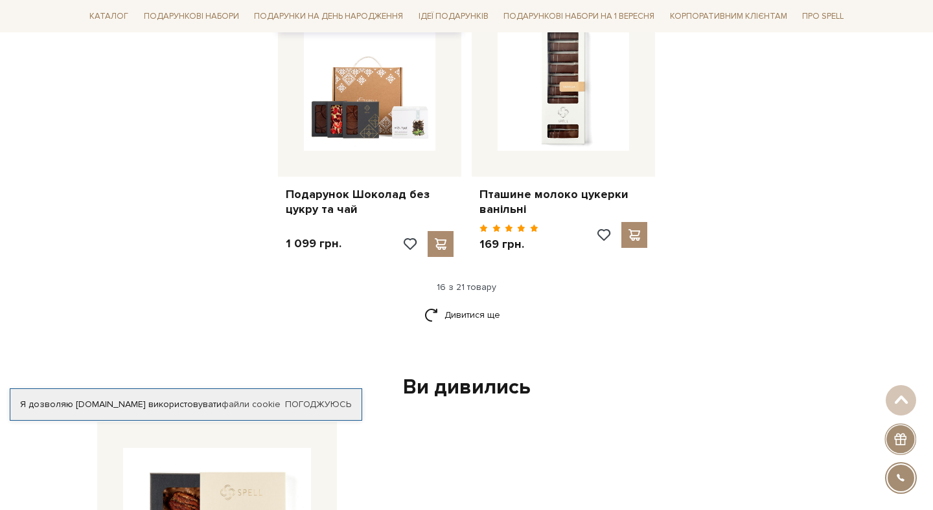
scroll to position [1622, 0]
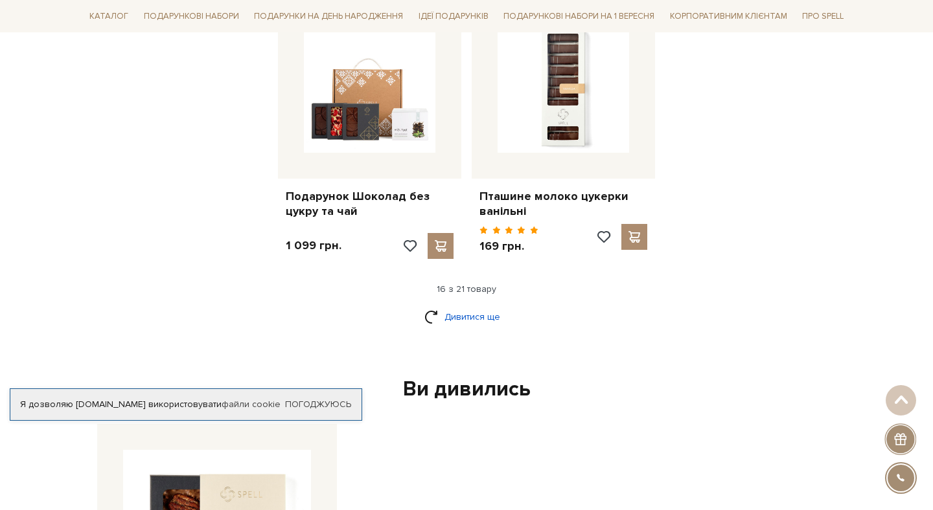
click at [459, 317] on link "Дивитися ще" at bounding box center [466, 317] width 84 height 23
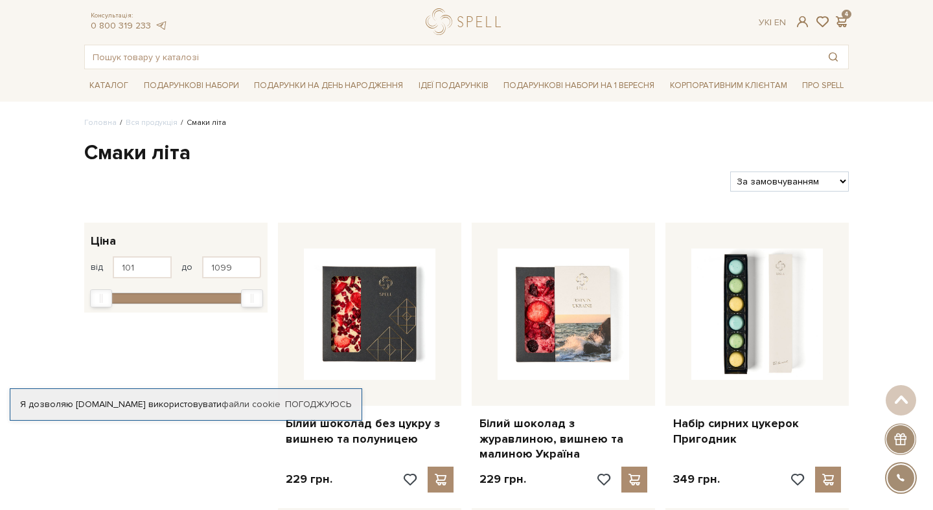
scroll to position [0, 0]
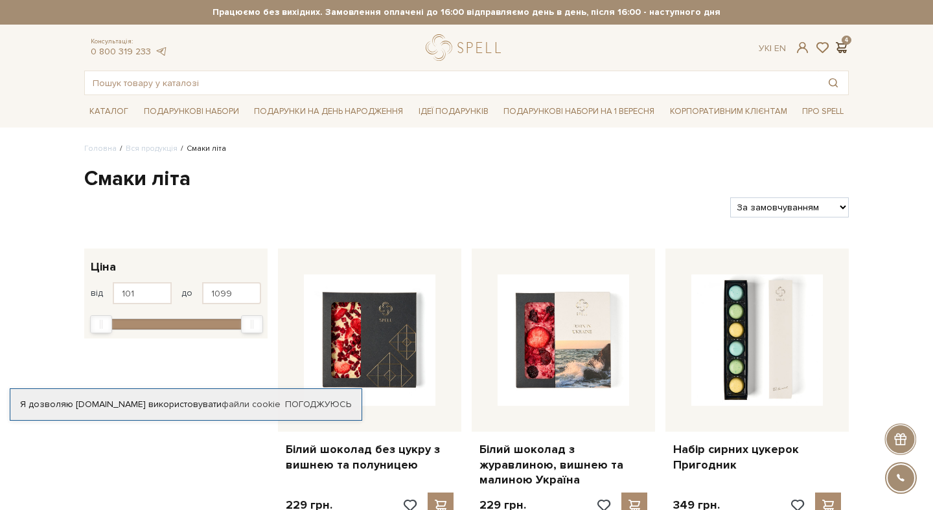
click at [841, 45] on span at bounding box center [841, 48] width 16 height 14
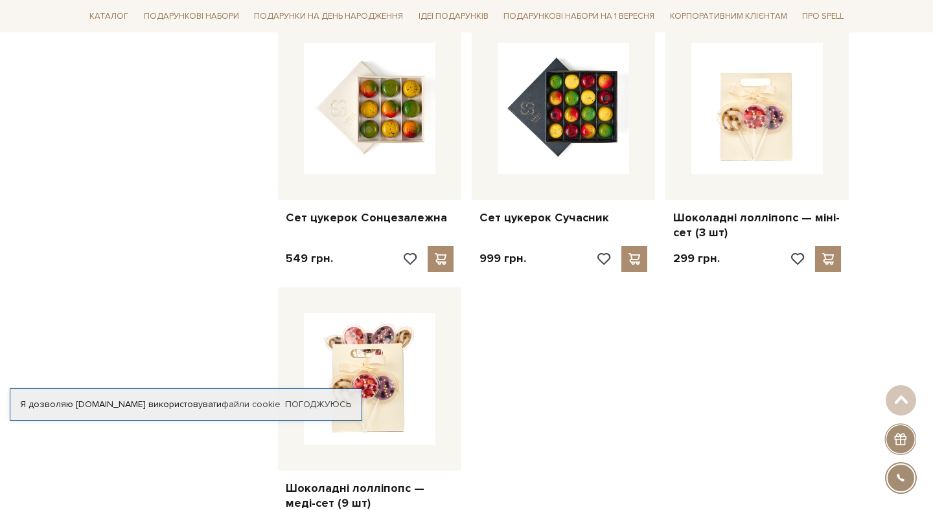
scroll to position [1881, 0]
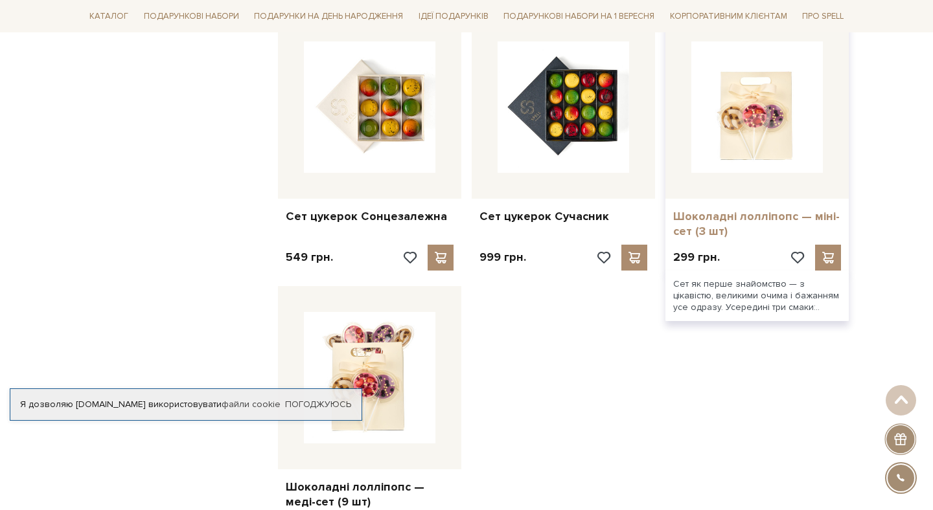
click at [703, 214] on link "Шоколадні лолліпопс — міні-сет (3 шт)" at bounding box center [757, 224] width 168 height 30
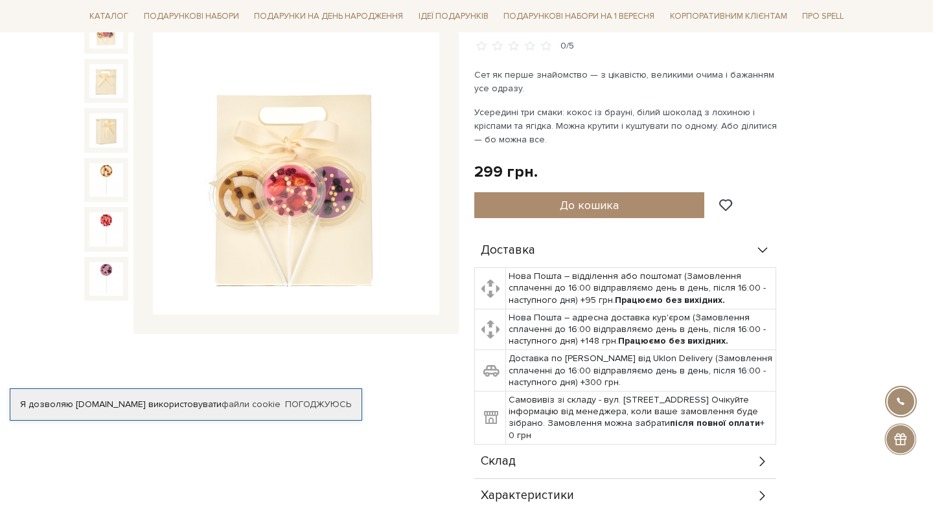
scroll to position [163, 0]
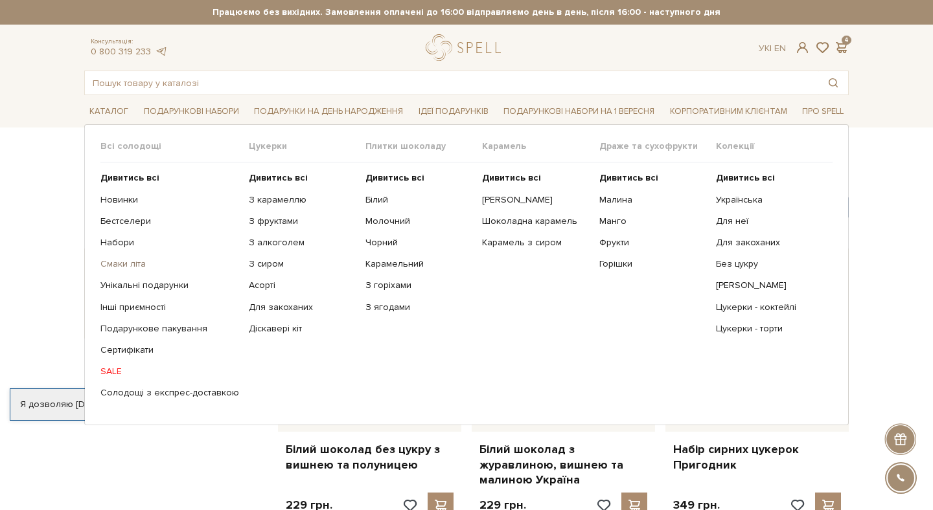
click at [119, 261] on link "Смаки літа" at bounding box center [169, 264] width 139 height 12
click at [111, 244] on link "Набори" at bounding box center [169, 243] width 139 height 12
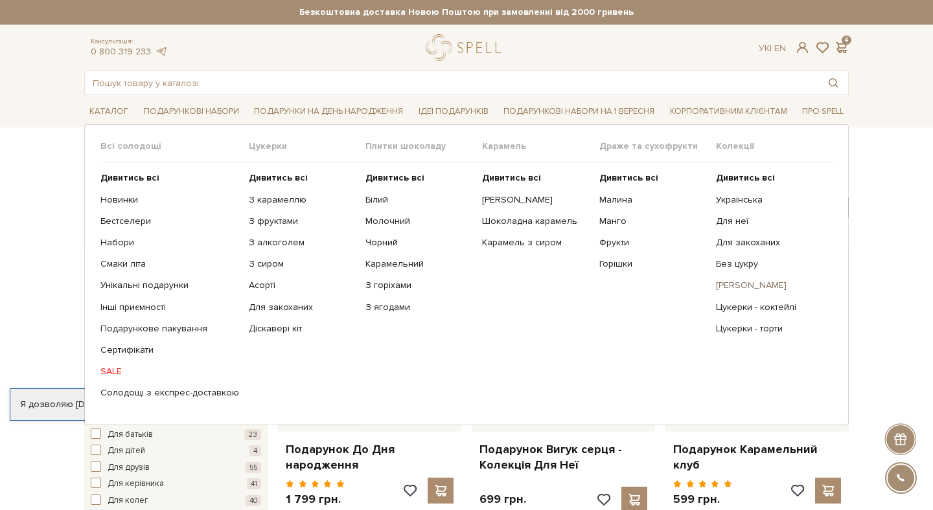
click at [731, 287] on link "[PERSON_NAME]" at bounding box center [769, 286] width 107 height 12
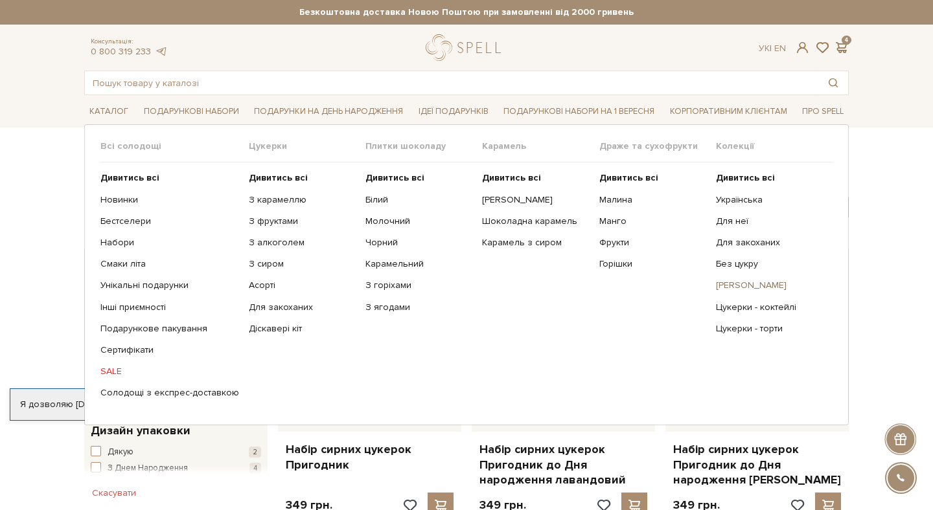
click at [735, 290] on link "[PERSON_NAME]" at bounding box center [769, 286] width 107 height 12
click at [259, 146] on span "Цукерки" at bounding box center [307, 147] width 117 height 12
click at [261, 176] on b "Дивитись всі" at bounding box center [278, 177] width 59 height 11
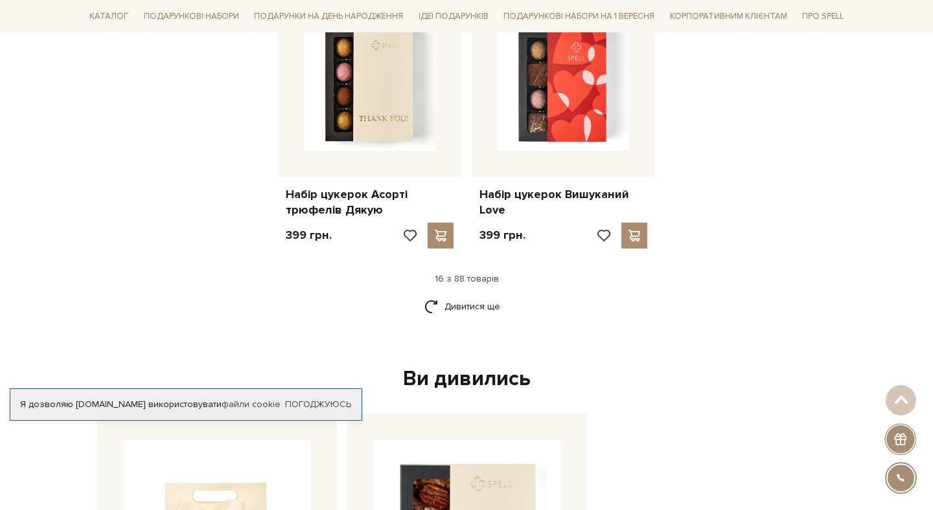
scroll to position [1639, 0]
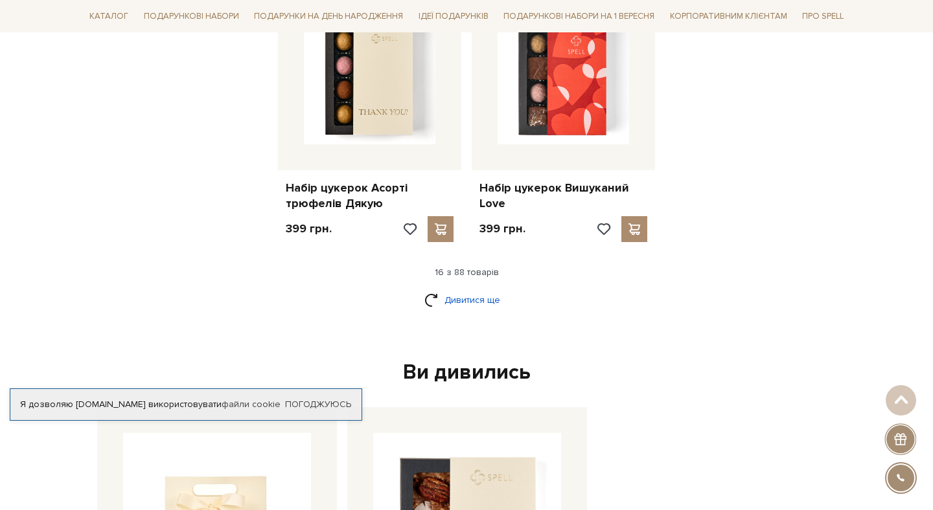
click at [488, 308] on link "Дивитися ще" at bounding box center [466, 300] width 84 height 23
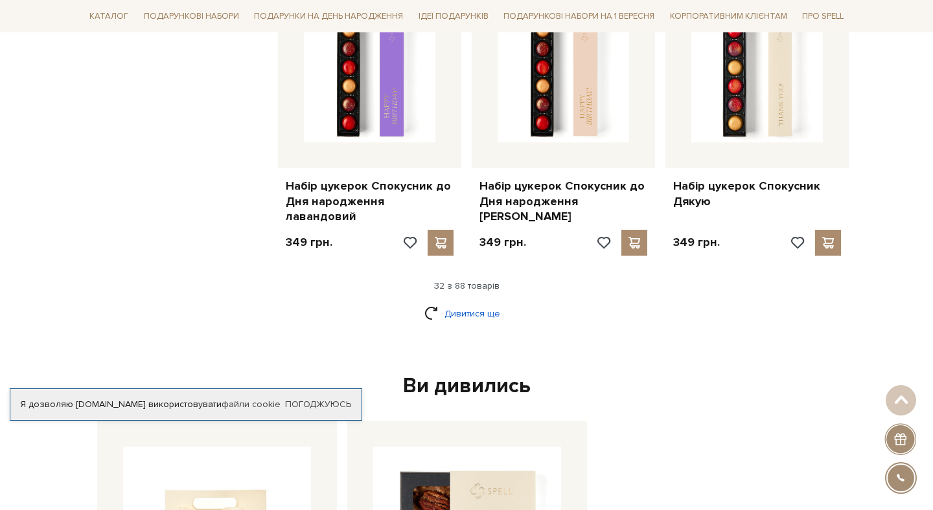
scroll to position [3042, 0]
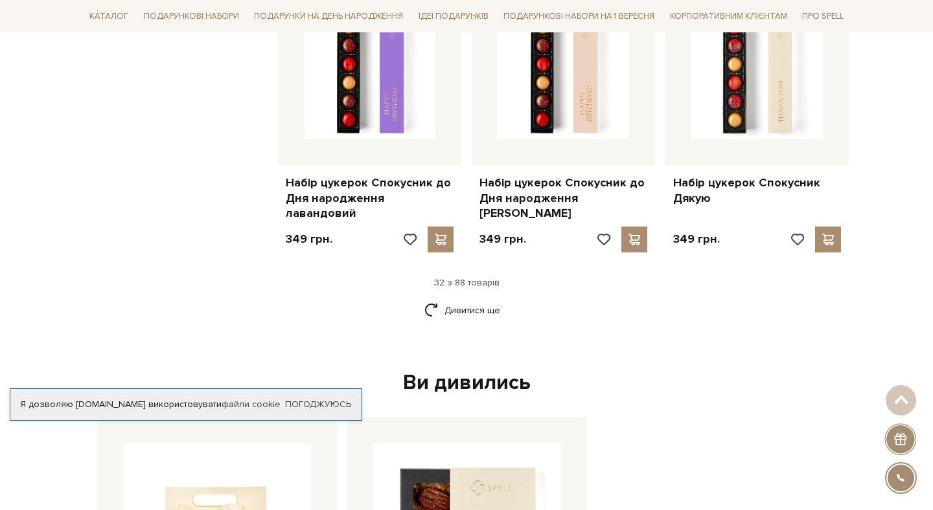
click at [464, 299] on div "Дивитися ще" at bounding box center [466, 318] width 775 height 38
click at [459, 299] on link "Дивитися ще" at bounding box center [466, 310] width 84 height 23
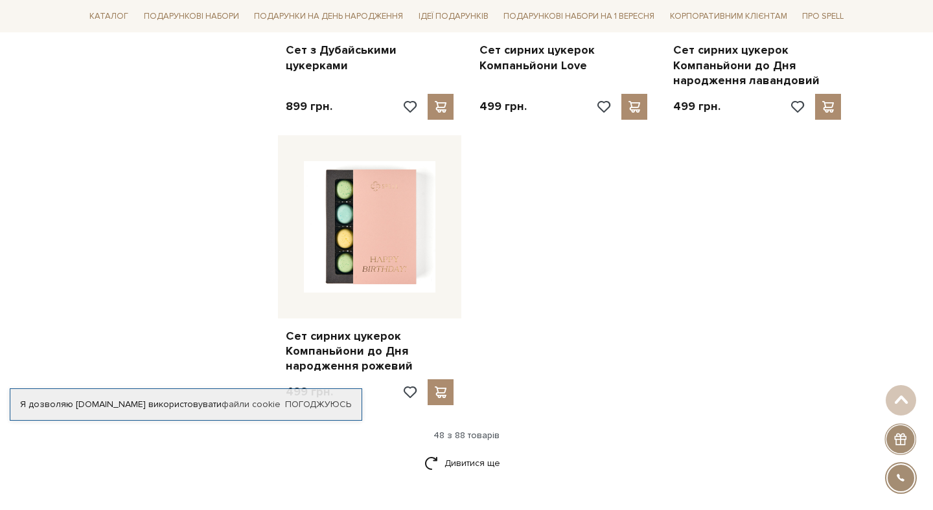
scroll to position [4605, 0]
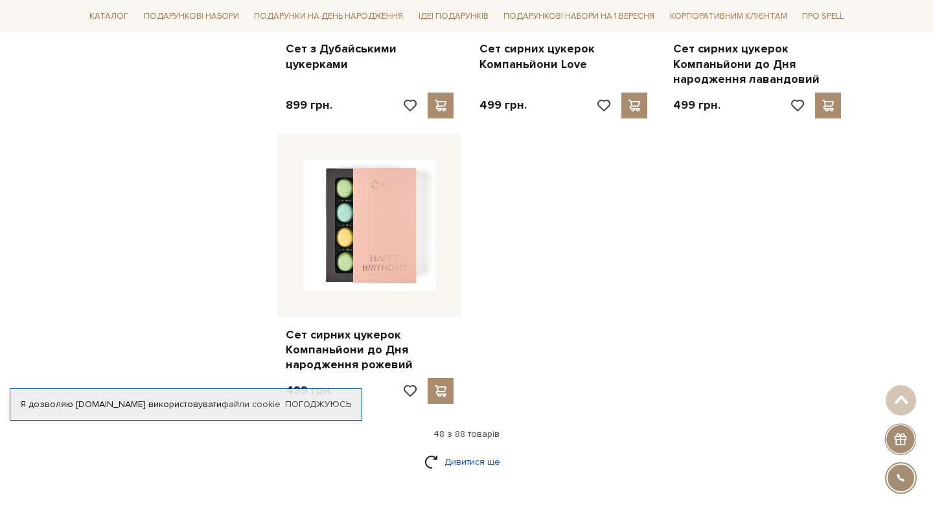
click at [477, 451] on link "Дивитися ще" at bounding box center [466, 462] width 84 height 23
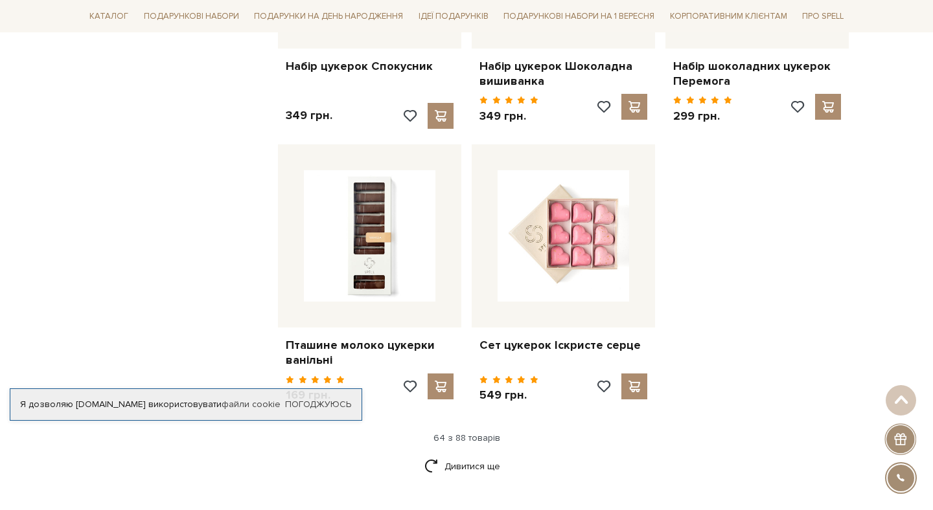
scroll to position [6018, 0]
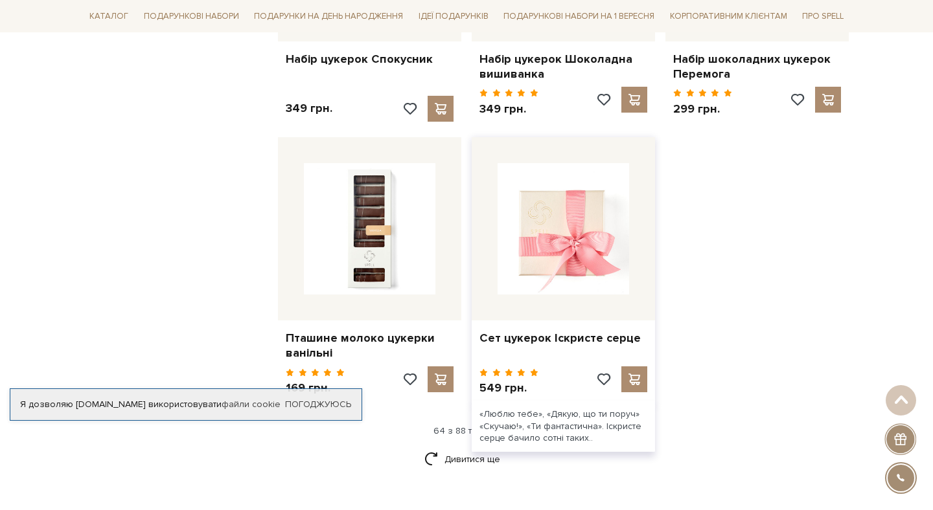
click at [548, 240] on img at bounding box center [562, 228] width 131 height 131
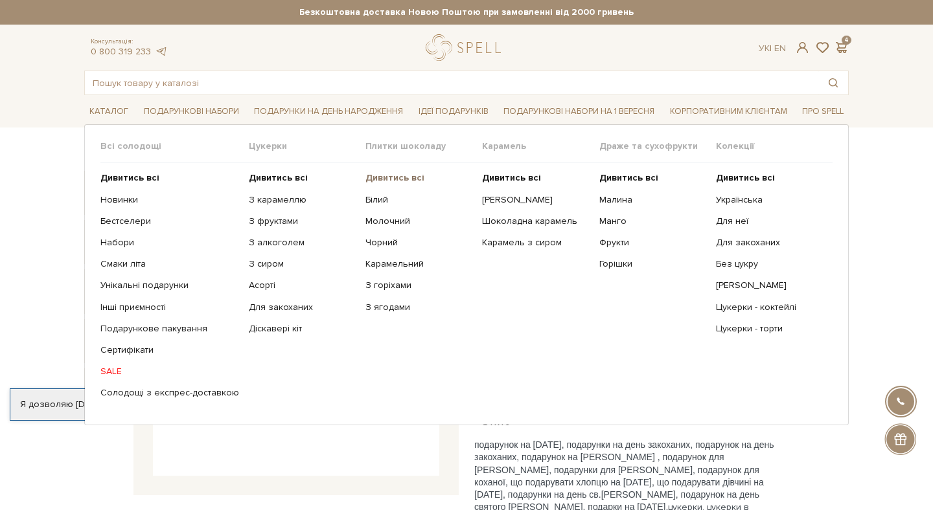
click at [390, 183] on b "Дивитись всі" at bounding box center [394, 177] width 59 height 11
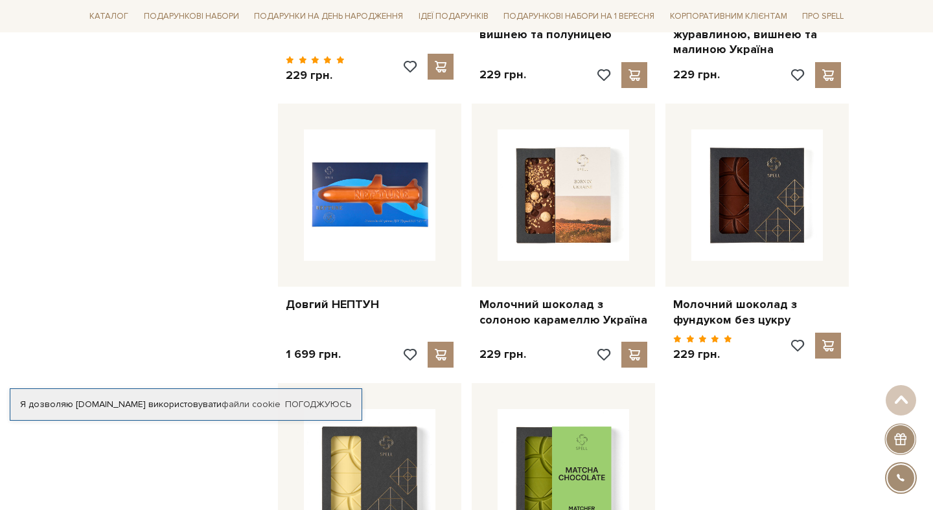
scroll to position [1330, 0]
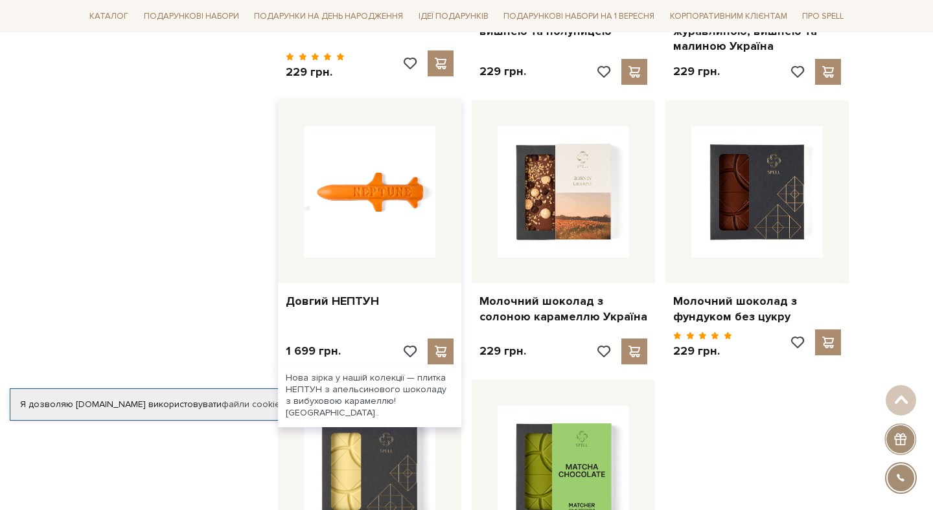
click at [398, 214] on img at bounding box center [369, 191] width 131 height 131
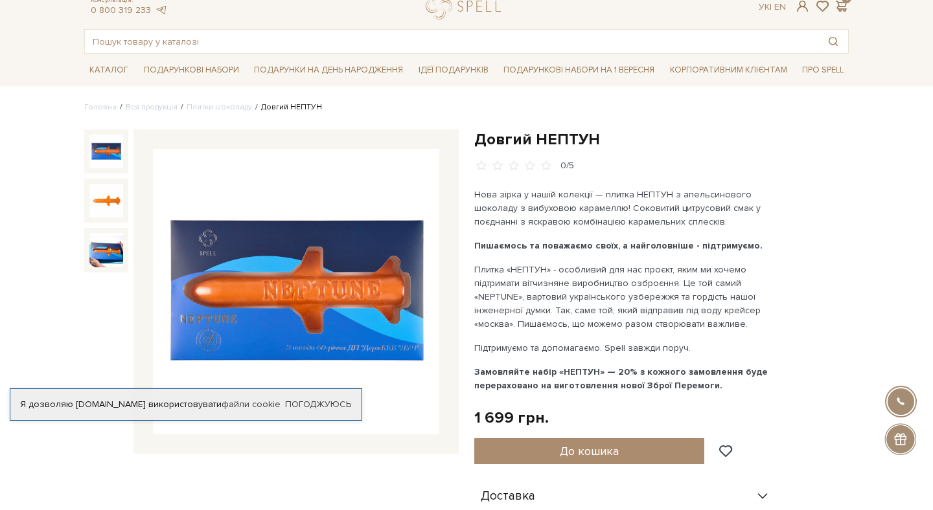
scroll to position [41, 0]
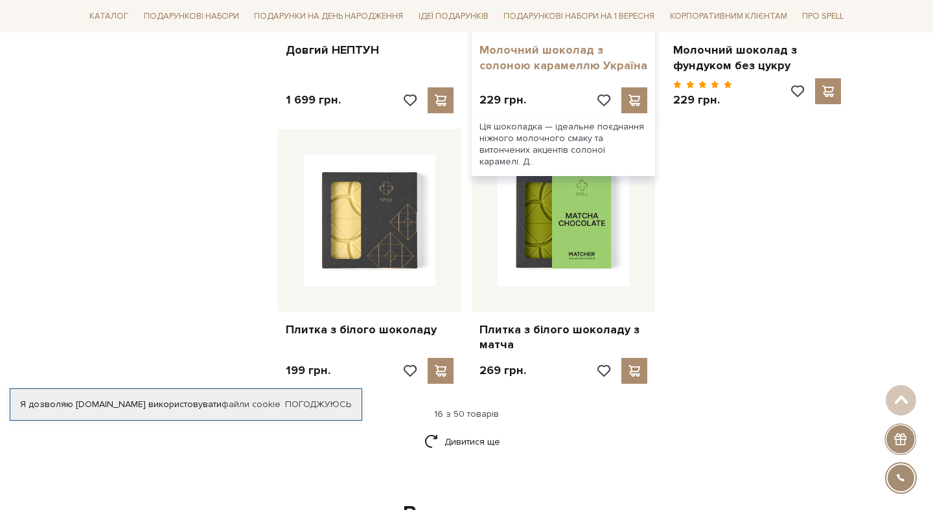
scroll to position [1583, 0]
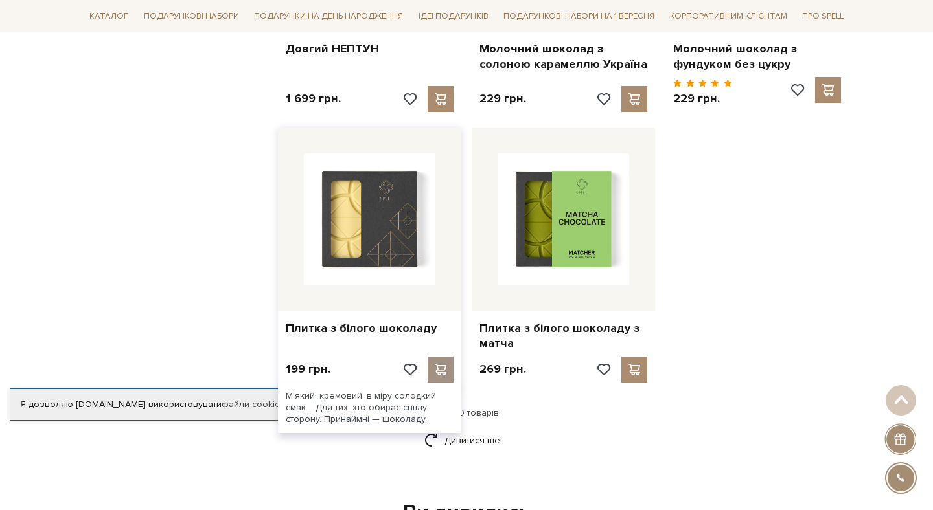
click at [444, 364] on span at bounding box center [440, 370] width 16 height 12
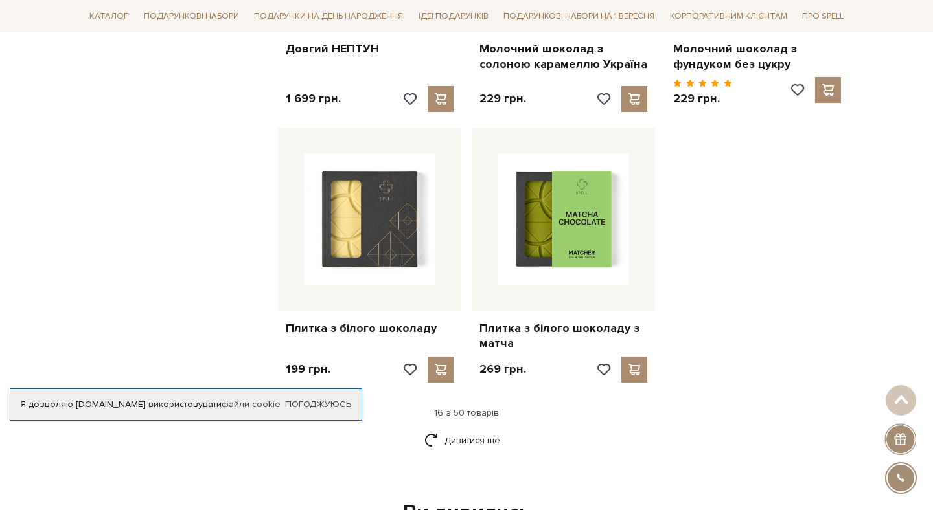
click at [485, 428] on div at bounding box center [466, 255] width 933 height 510
click at [483, 429] on link "Дивитися ще" at bounding box center [466, 440] width 84 height 23
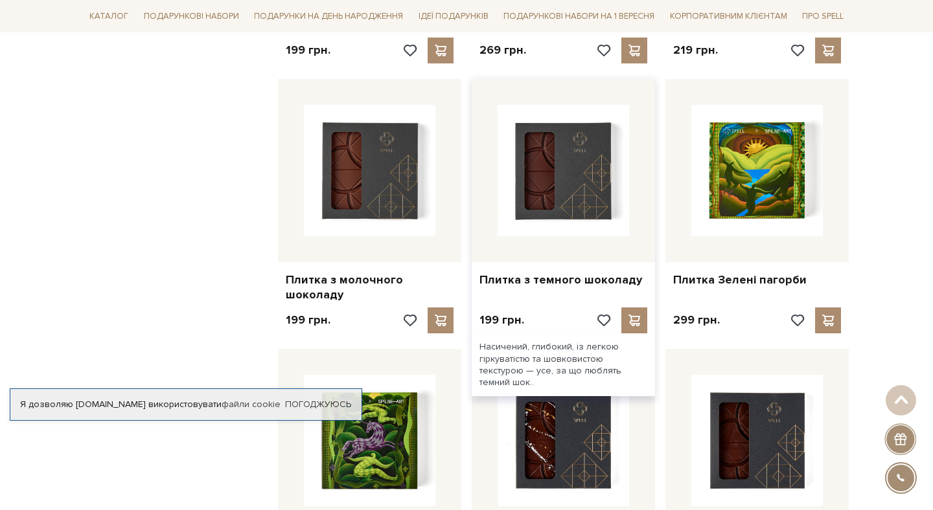
scroll to position [1904, 0]
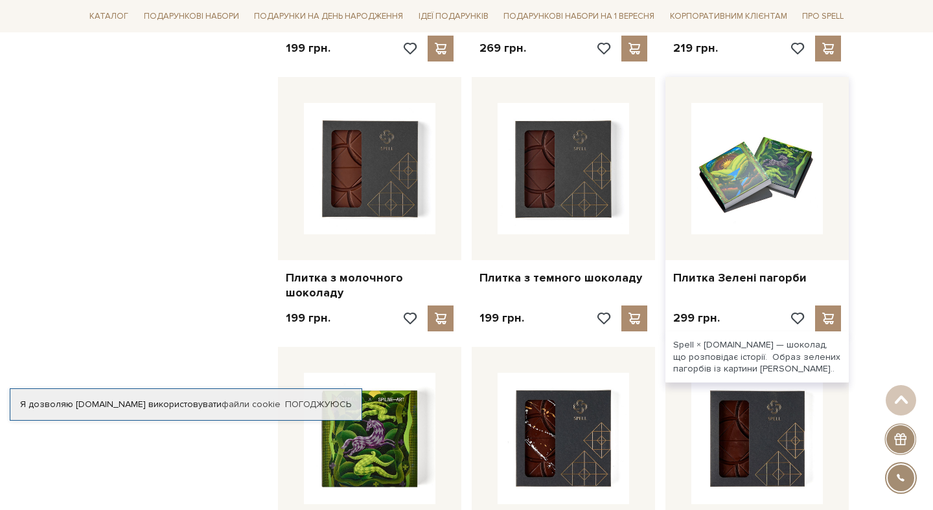
click at [769, 173] on img at bounding box center [756, 168] width 131 height 131
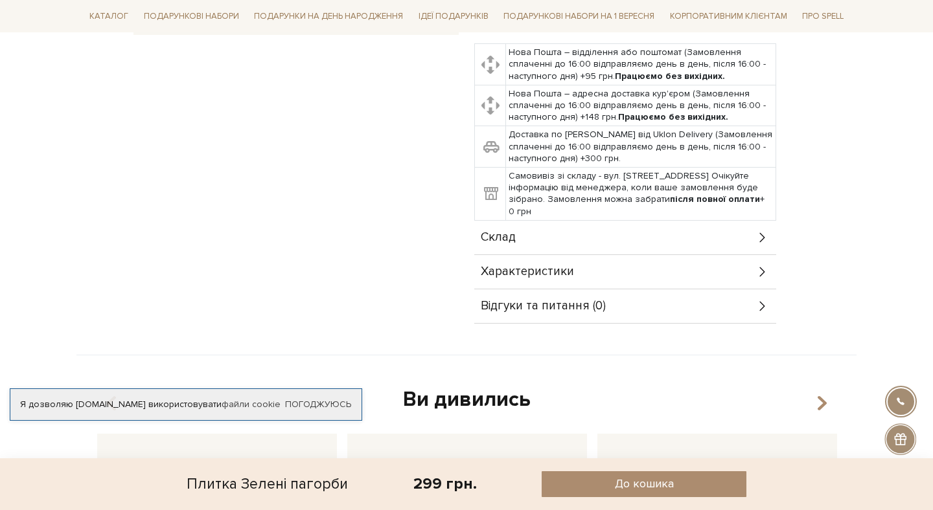
scroll to position [478, 0]
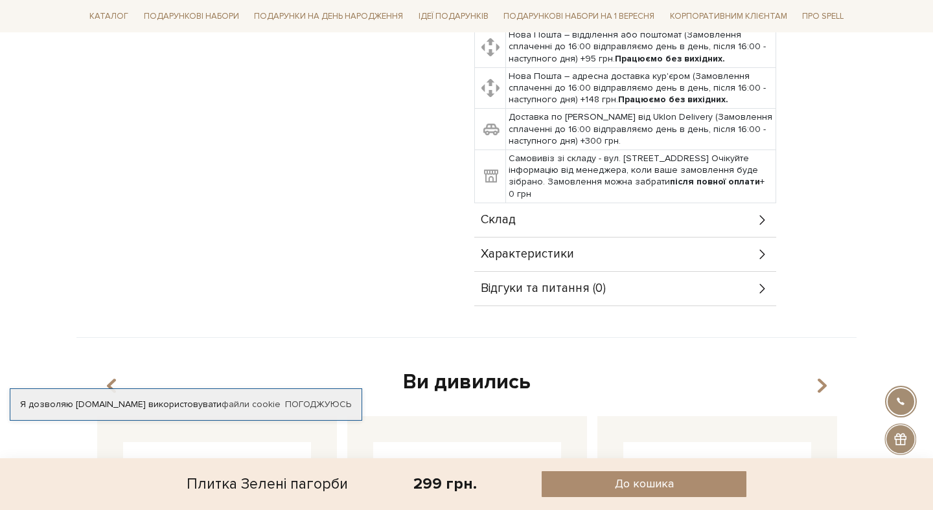
click at [600, 240] on div "Характеристики" at bounding box center [625, 255] width 302 height 34
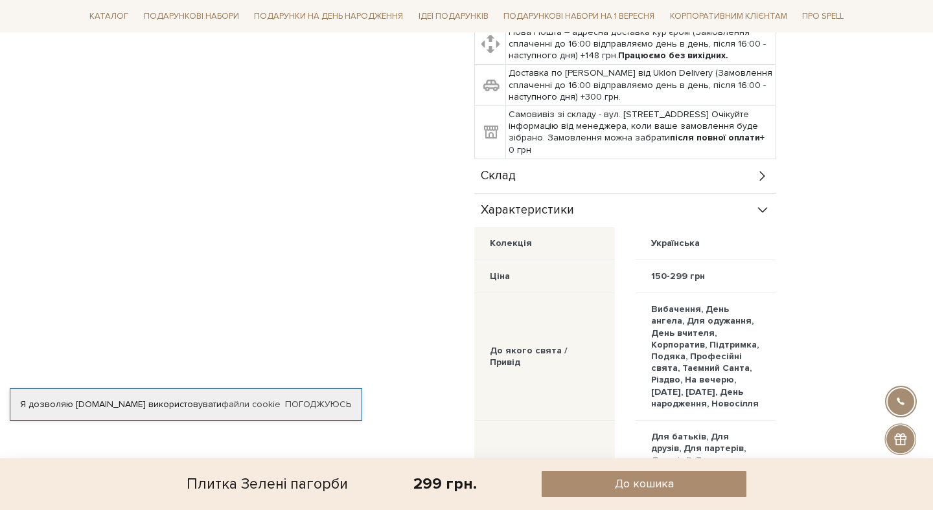
scroll to position [516, 0]
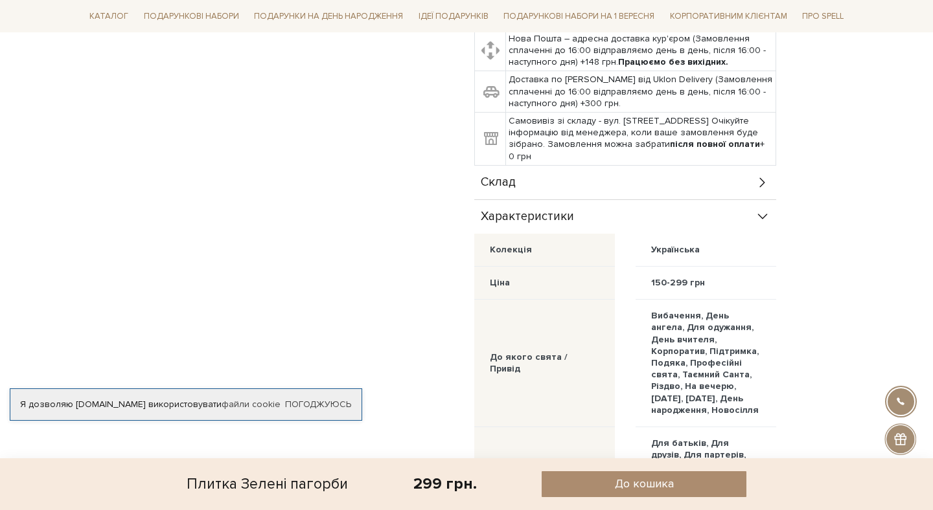
click at [655, 168] on div "Склад" at bounding box center [625, 183] width 302 height 34
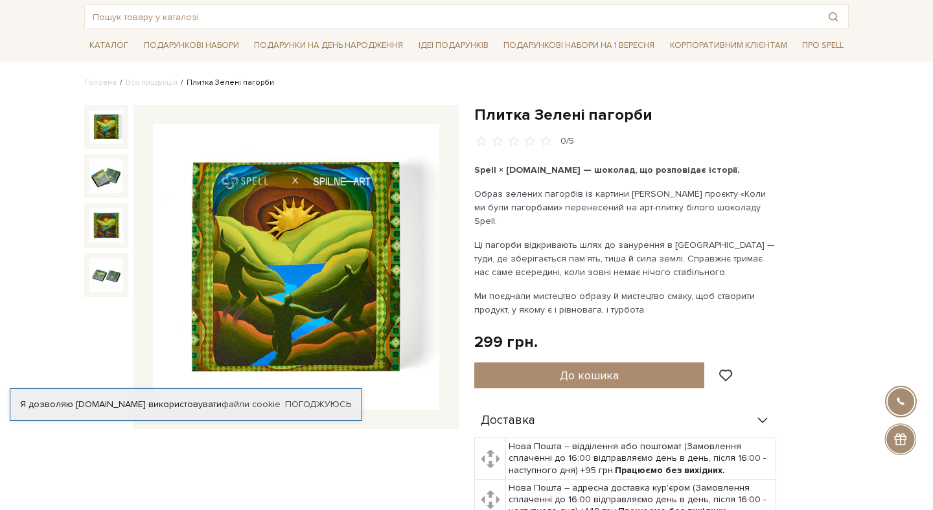
scroll to position [0, 0]
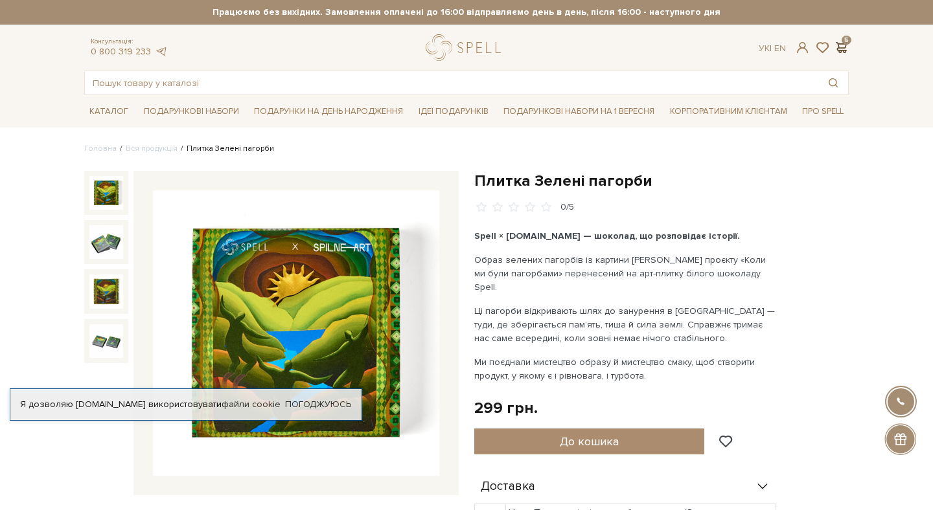
click at [837, 45] on span at bounding box center [841, 48] width 16 height 14
